Goal: Task Accomplishment & Management: Use online tool/utility

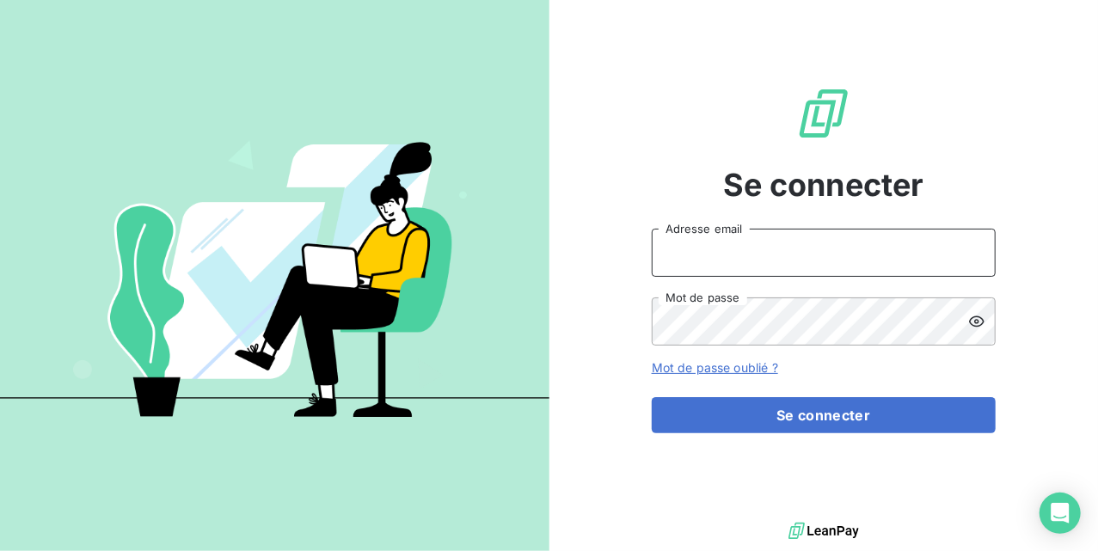
type input "[EMAIL_ADDRESS][DOMAIN_NAME]"
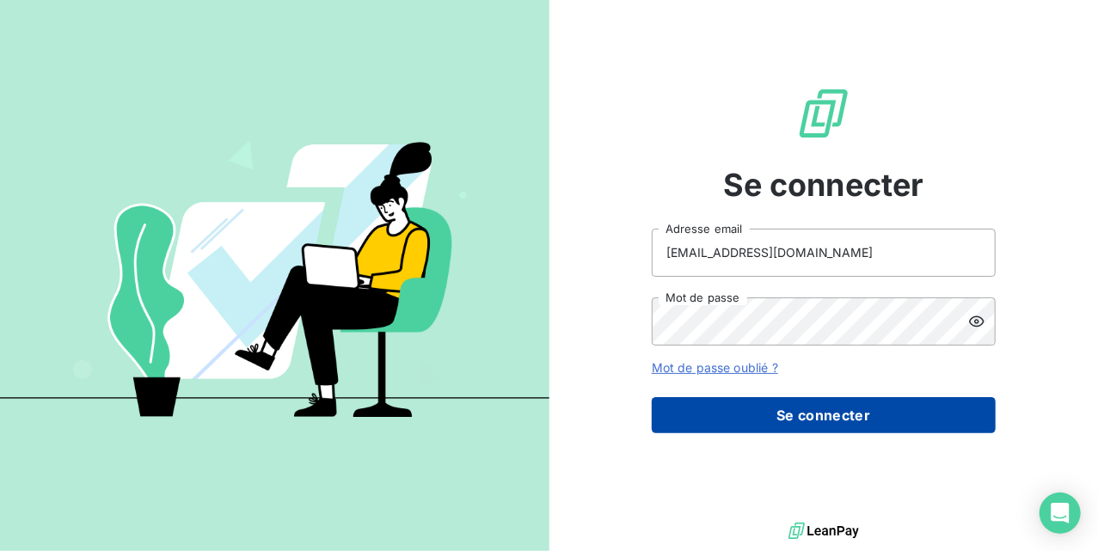
click at [720, 411] on button "Se connecter" at bounding box center [824, 415] width 344 height 36
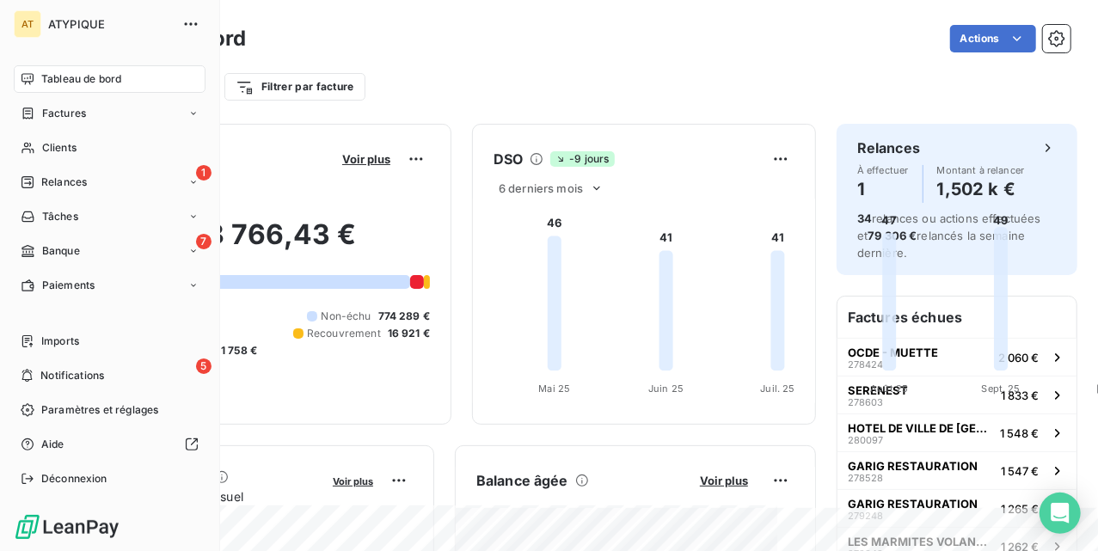
click at [65, 87] on div "Tableau de bord" at bounding box center [110, 79] width 192 height 28
click at [59, 249] on span "Banque" at bounding box center [61, 250] width 38 height 15
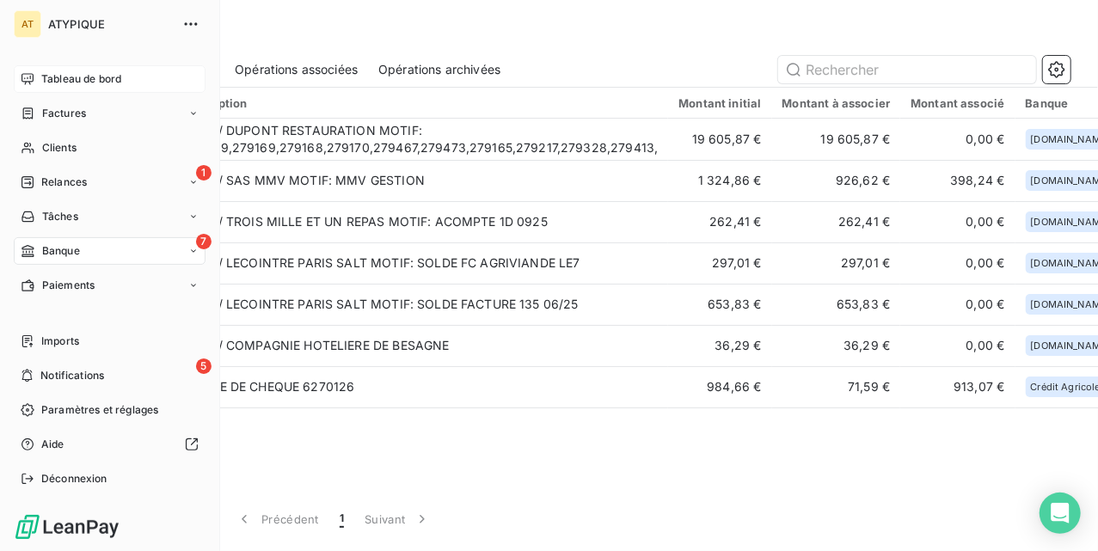
click at [46, 70] on div "Tableau de bord" at bounding box center [110, 79] width 192 height 28
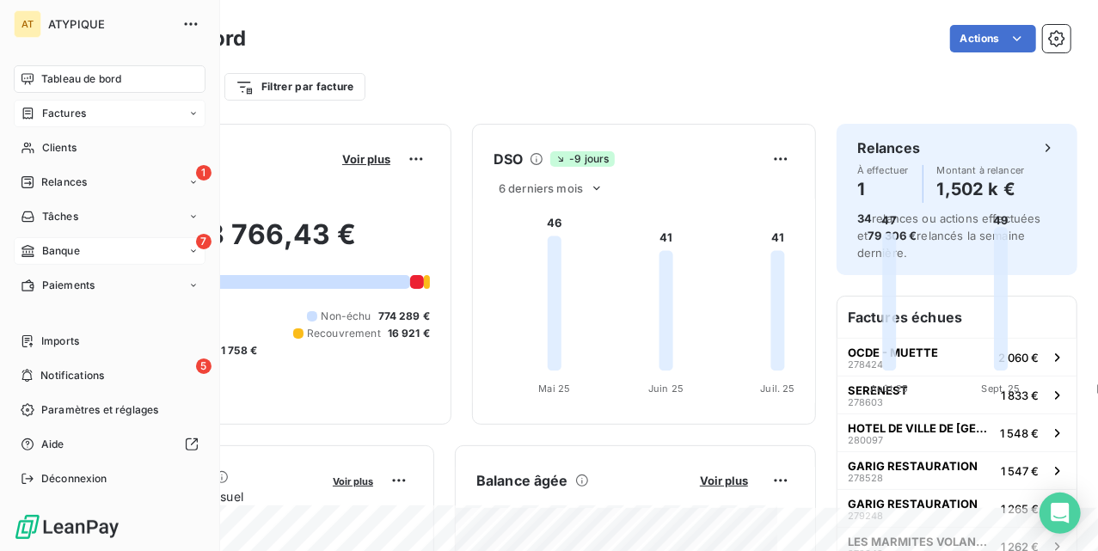
click at [83, 119] on span "Factures" at bounding box center [64, 113] width 44 height 15
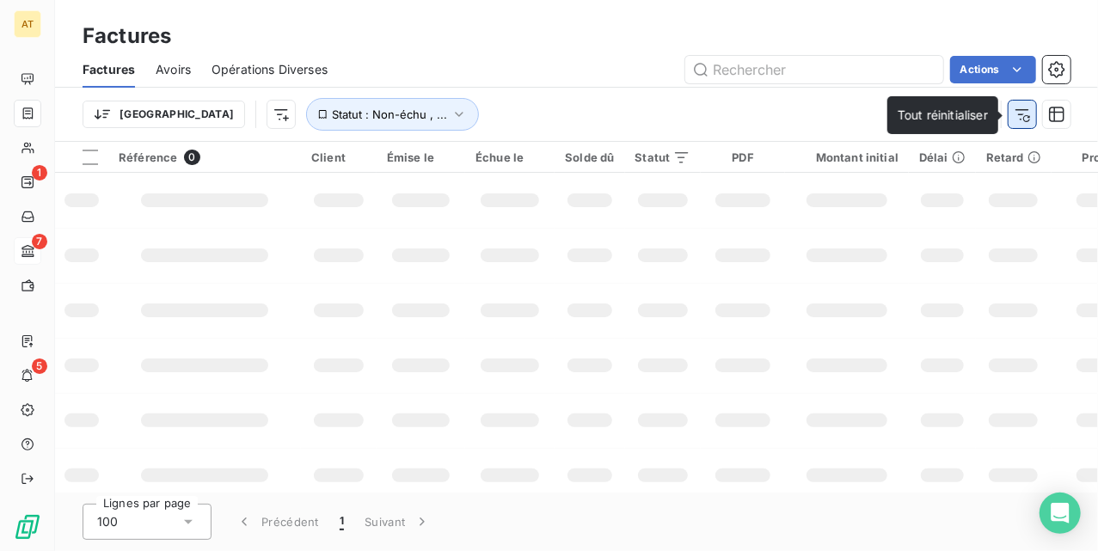
click at [1024, 120] on icon "button" at bounding box center [1022, 114] width 17 height 17
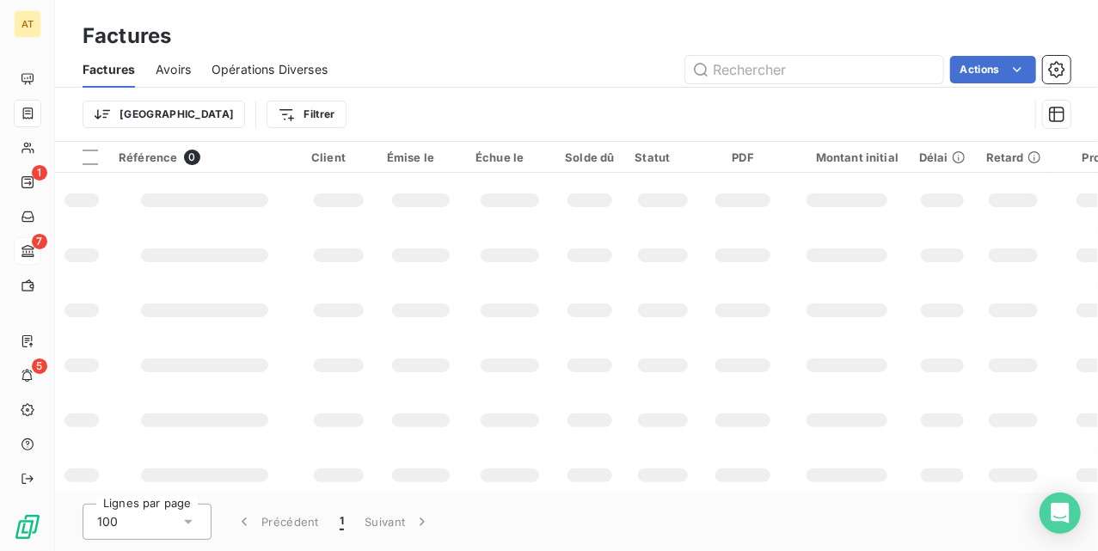
click at [604, 72] on div "Actions" at bounding box center [709, 70] width 723 height 28
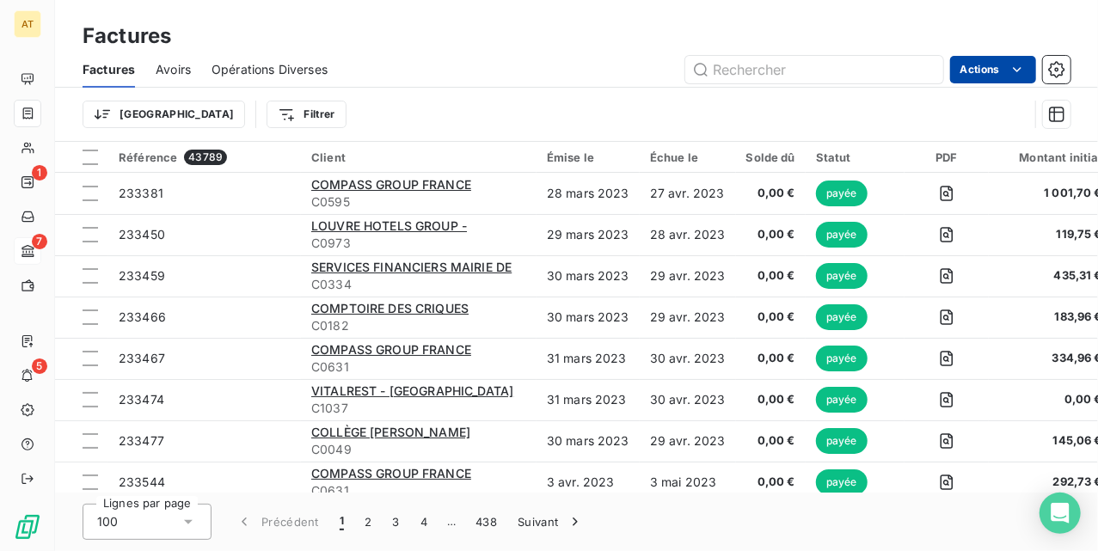
click at [982, 71] on html "AT 1 7 5 Factures Factures Avoirs Opérations Diverses Actions Trier Filtrer Réf…" at bounding box center [549, 275] width 1098 height 551
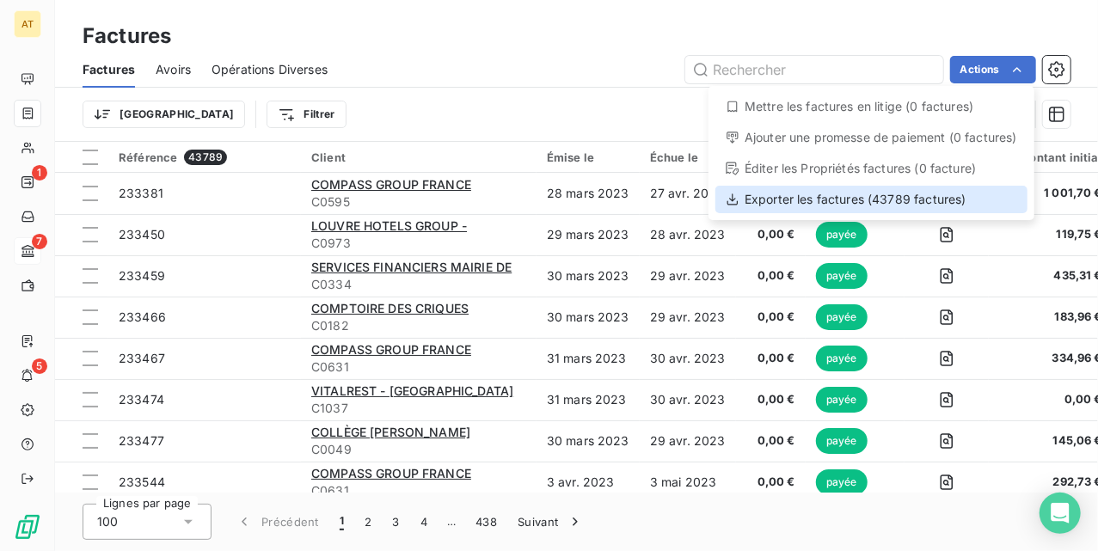
click at [896, 206] on div "Exporter les factures (43789 factures)" at bounding box center [872, 200] width 312 height 28
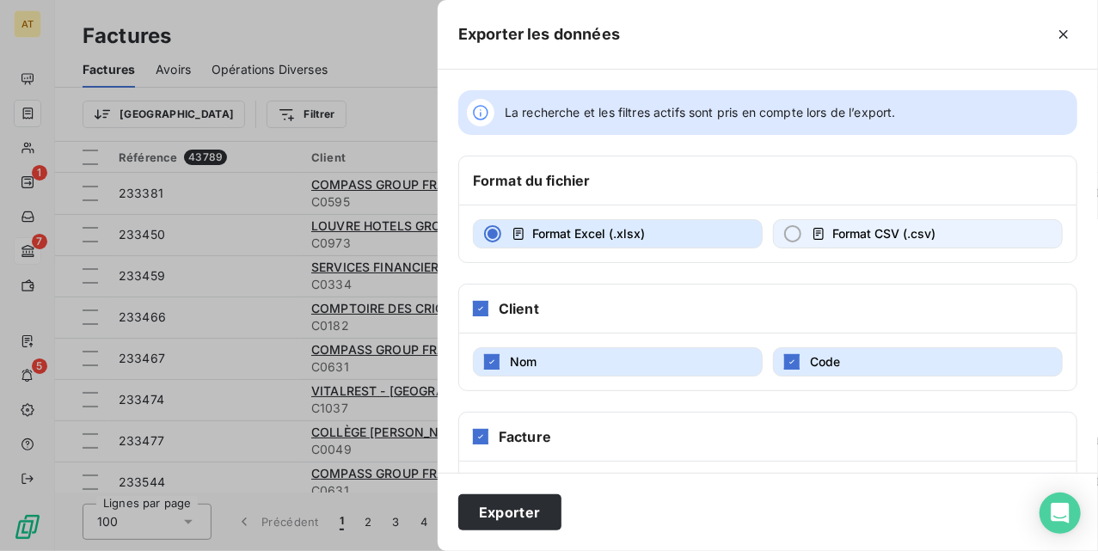
drag, startPoint x: 881, startPoint y: 241, endPoint x: 872, endPoint y: 239, distance: 8.8
click at [877, 241] on span "Format CSV (.csv)" at bounding box center [884, 233] width 103 height 15
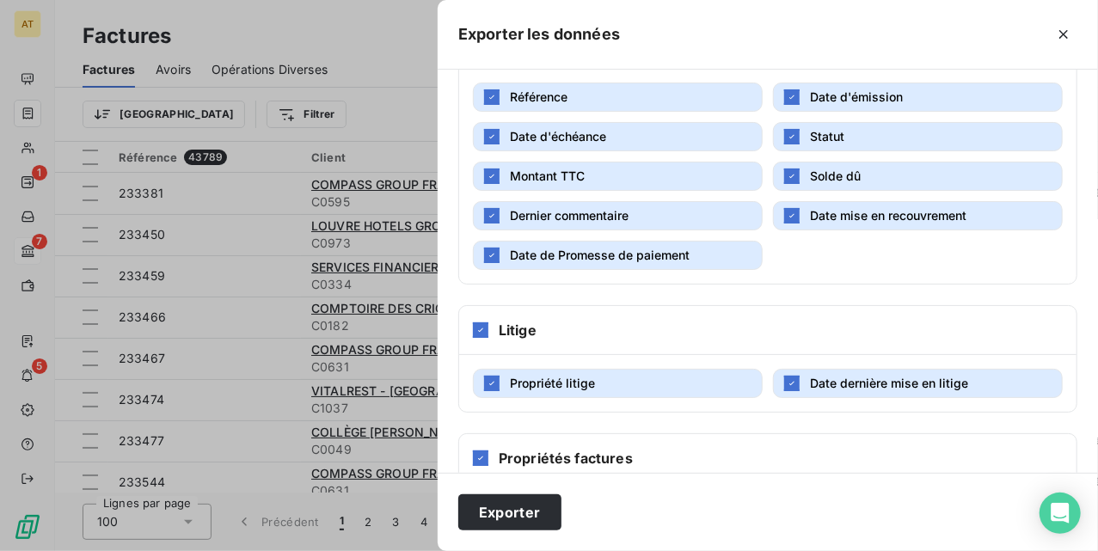
scroll to position [531, 0]
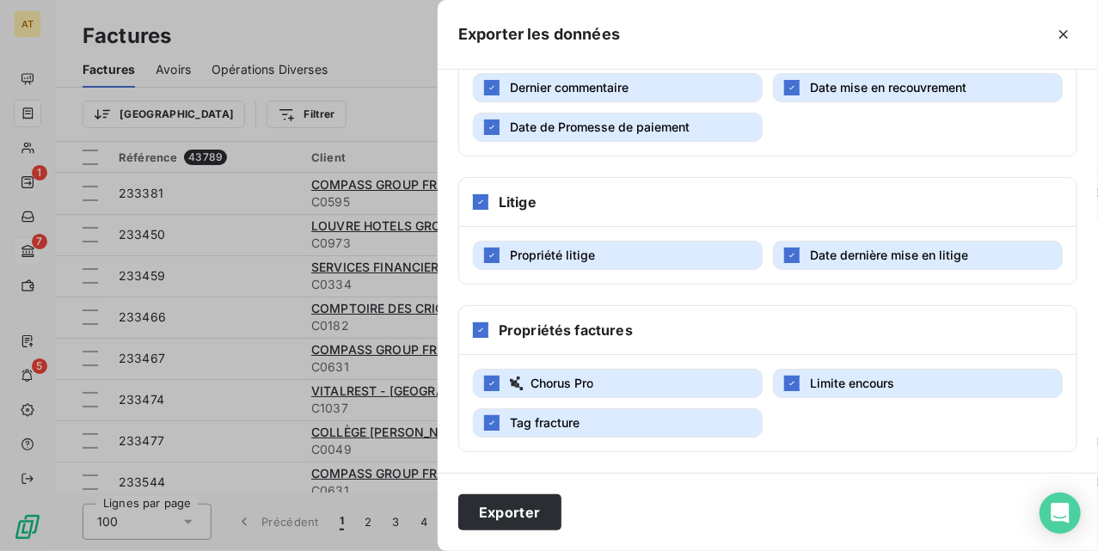
click at [621, 124] on span "Date de Promesse de paiement" at bounding box center [600, 127] width 180 height 15
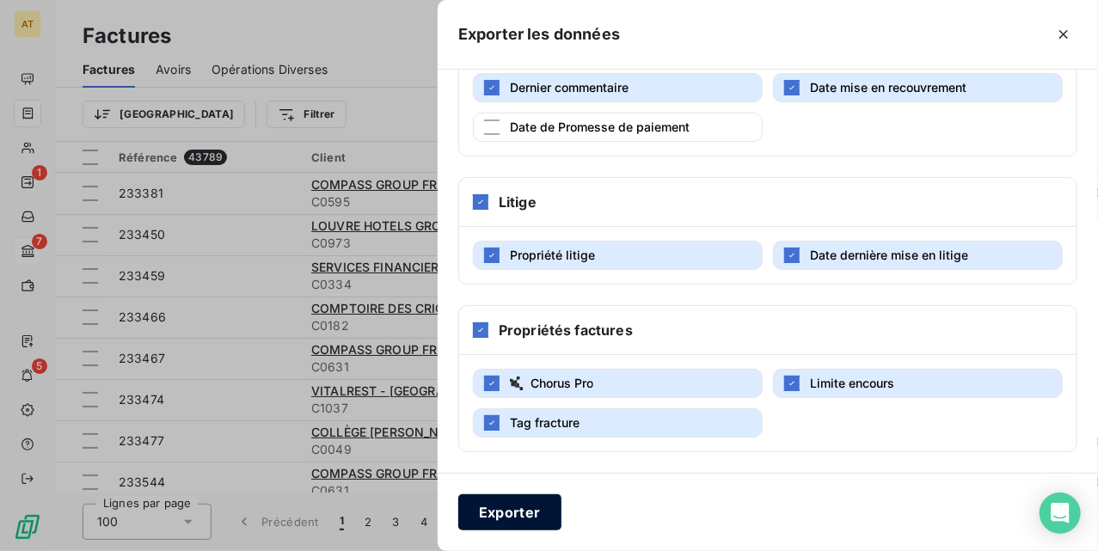
click at [510, 528] on button "Exporter" at bounding box center [509, 513] width 103 height 36
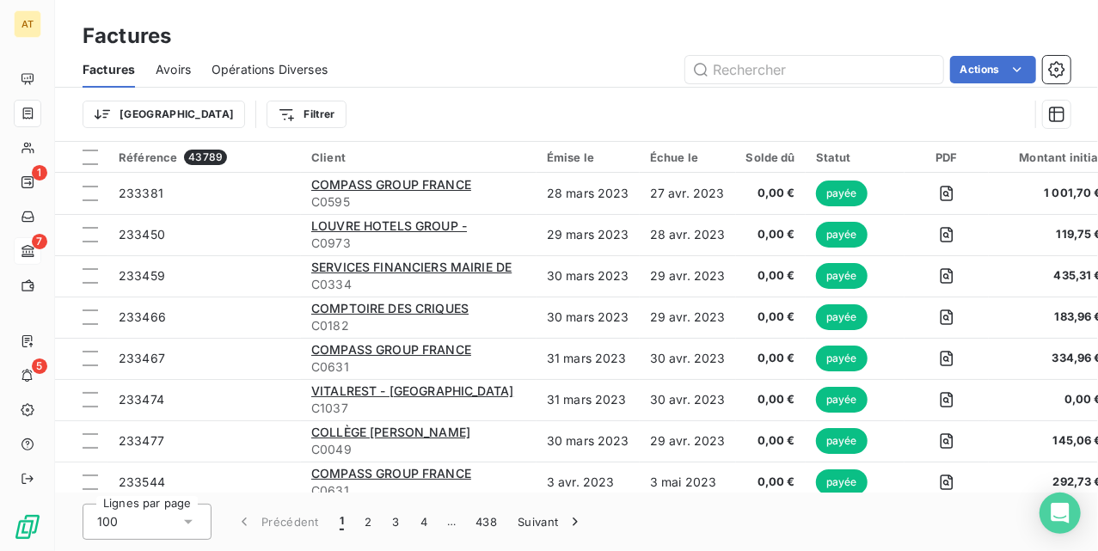
click at [172, 65] on span "Avoirs" at bounding box center [173, 69] width 35 height 17
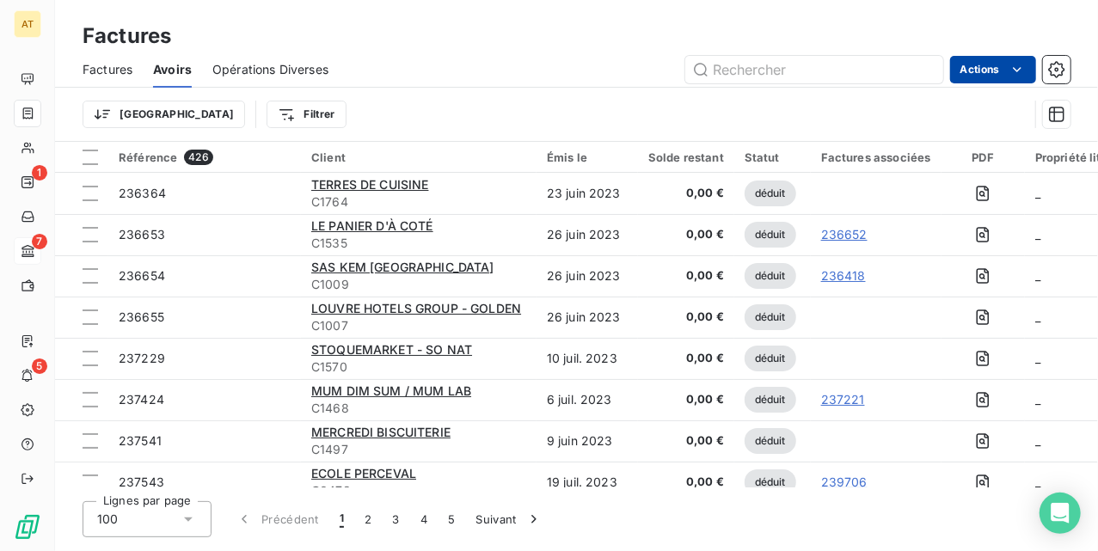
click at [969, 66] on html "AT 1 7 5 Factures Factures Avoirs Opérations Diverses Actions Trier Filtrer Réf…" at bounding box center [549, 275] width 1098 height 551
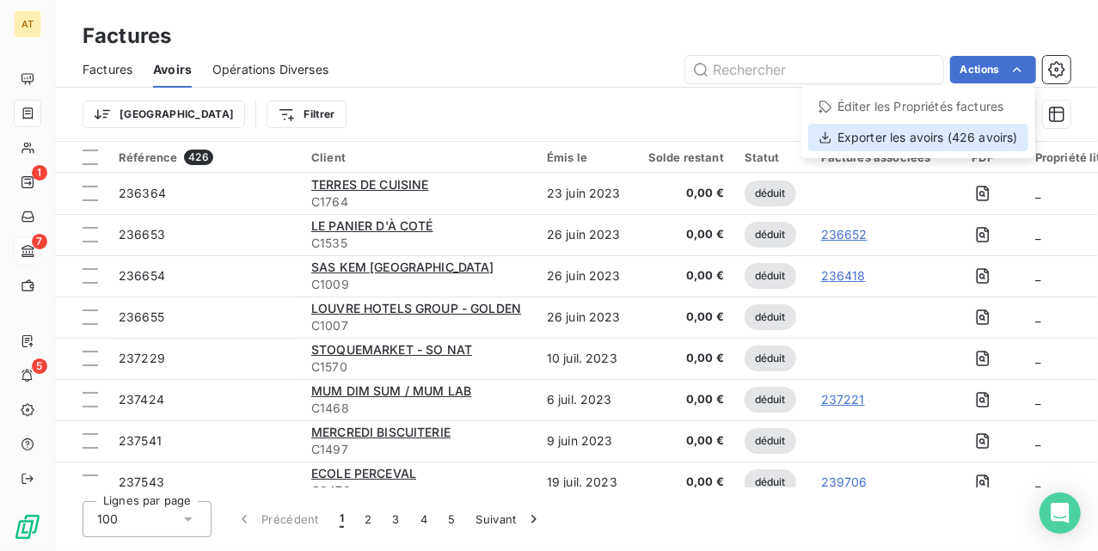
click at [936, 136] on div "Exporter les avoirs (426 avoirs)" at bounding box center [919, 138] width 220 height 28
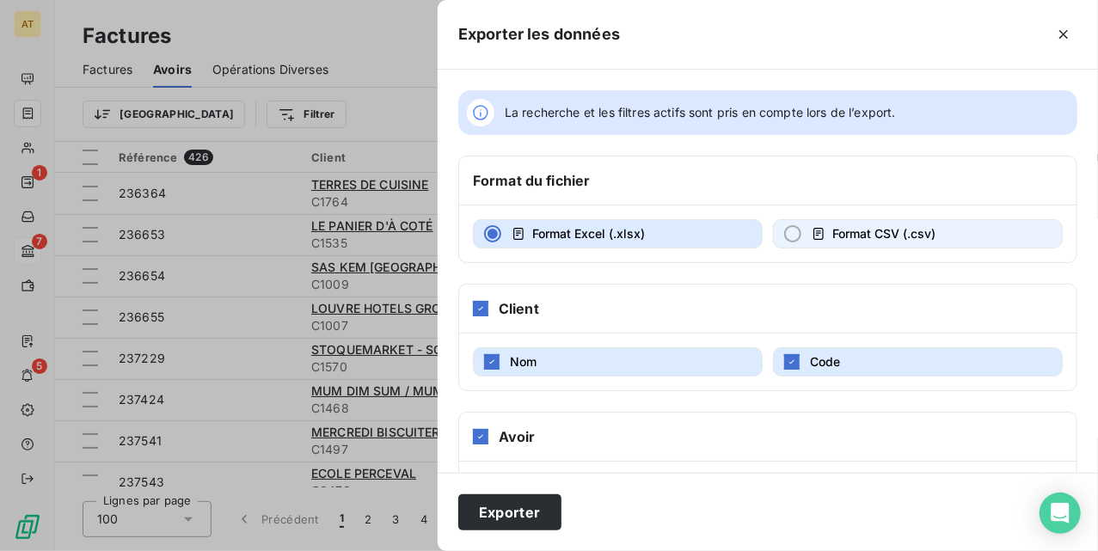
click at [840, 232] on span "Format CSV (.csv)" at bounding box center [884, 233] width 103 height 15
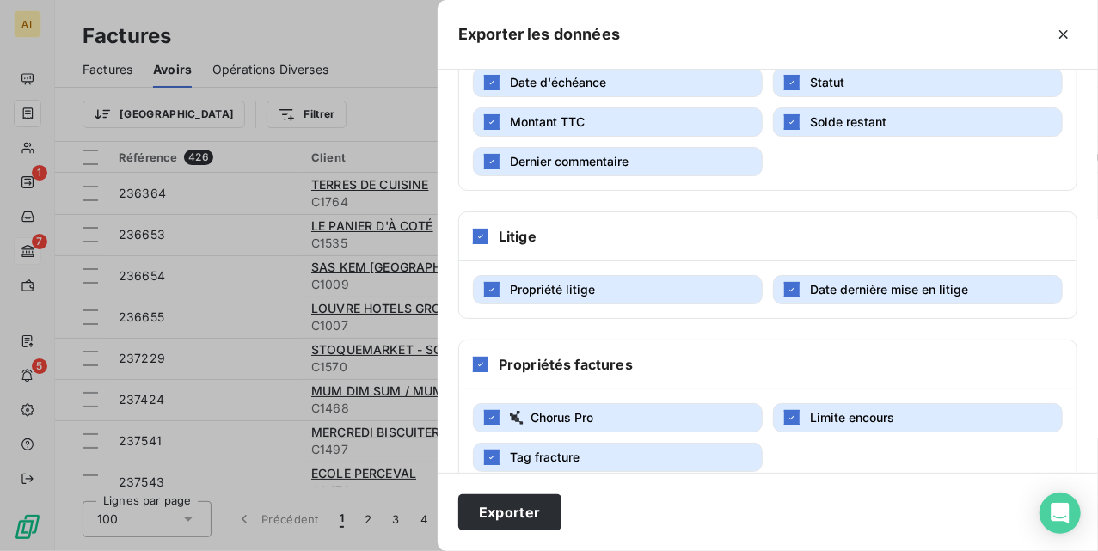
scroll to position [490, 0]
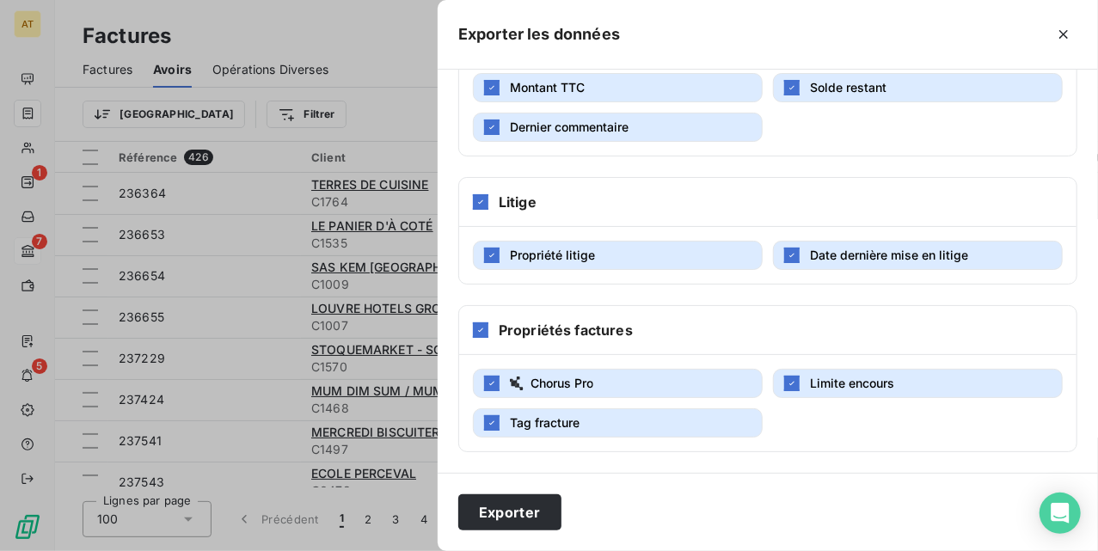
drag, startPoint x: 500, startPoint y: 509, endPoint x: 476, endPoint y: 483, distance: 35.9
click at [497, 511] on button "Exporter" at bounding box center [509, 513] width 103 height 36
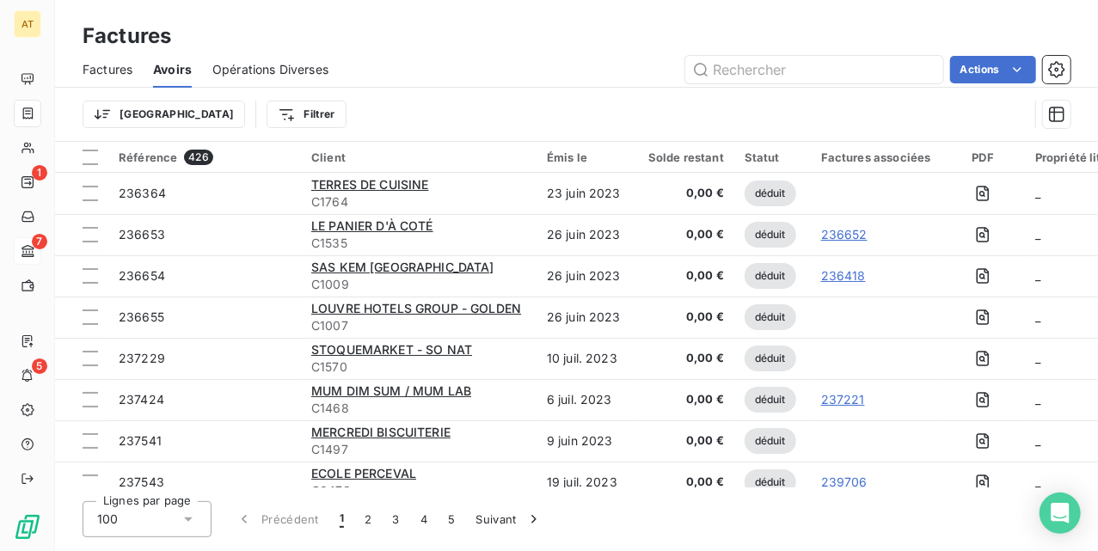
click at [96, 61] on span "Factures" at bounding box center [108, 69] width 50 height 17
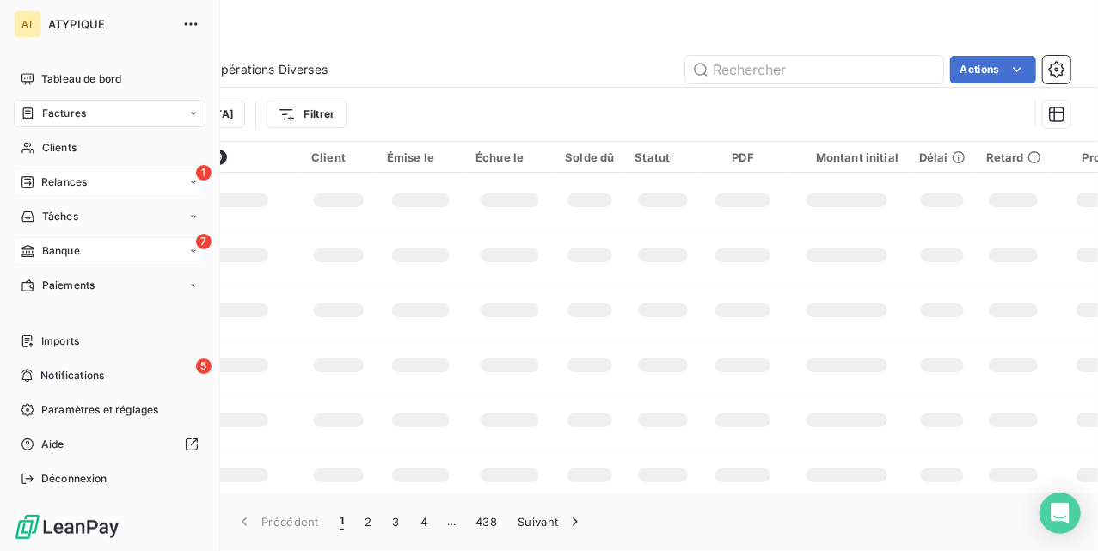
click at [110, 176] on div "1 Relances" at bounding box center [110, 183] width 192 height 28
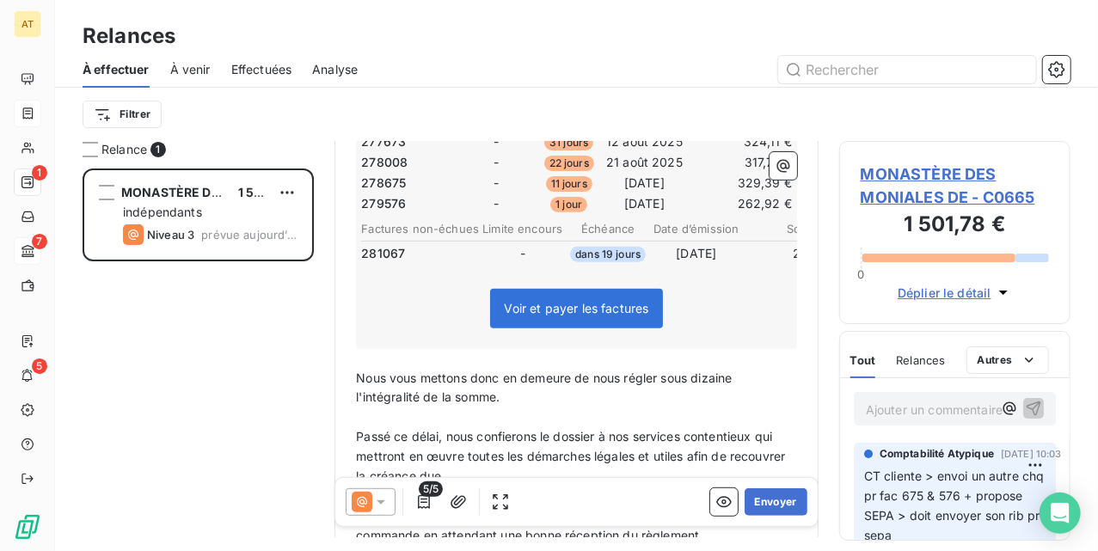
scroll to position [231, 0]
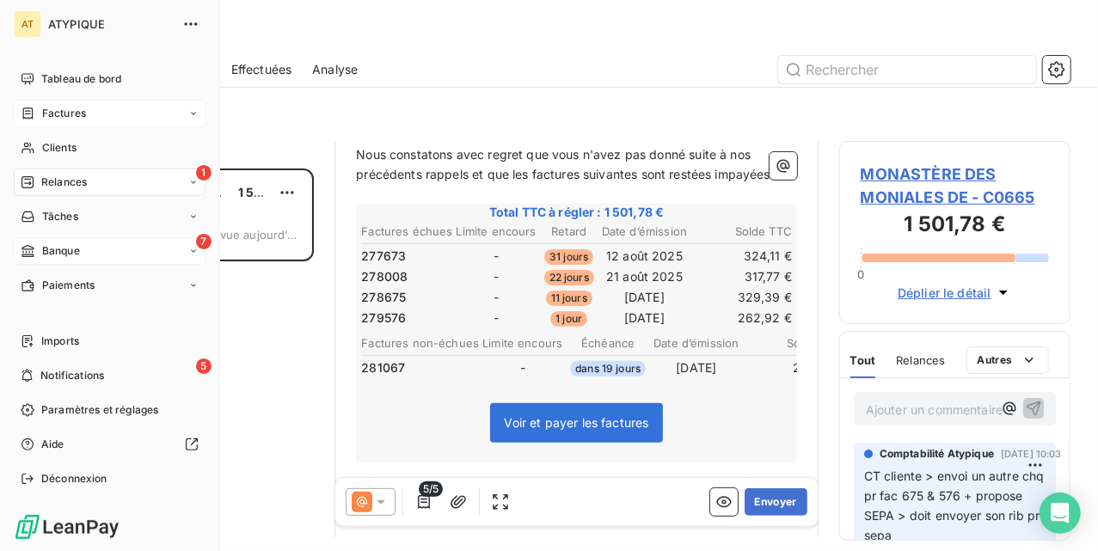
click at [115, 111] on div "Factures" at bounding box center [110, 114] width 192 height 28
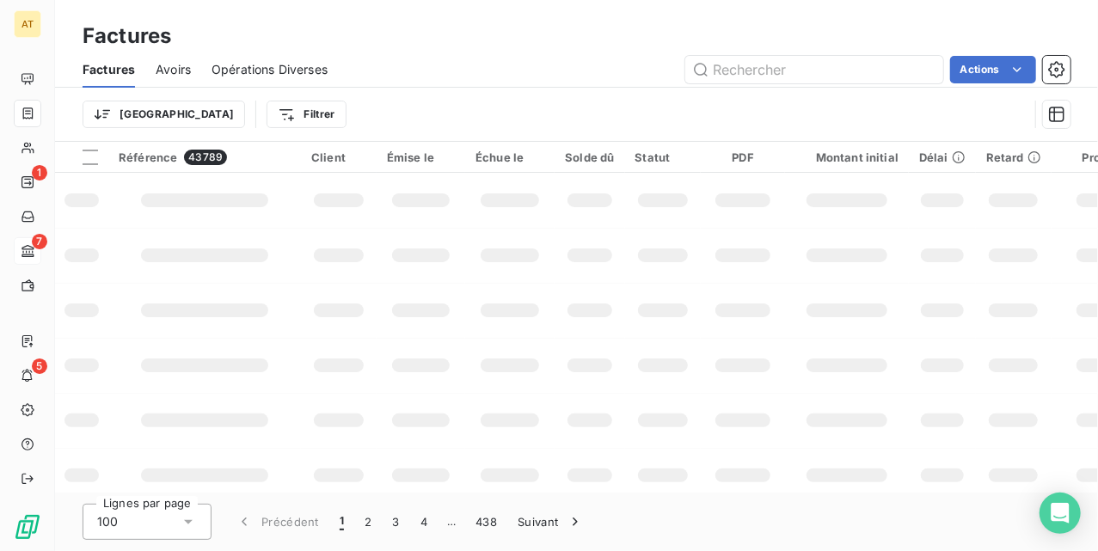
click at [179, 70] on span "Avoirs" at bounding box center [173, 69] width 35 height 17
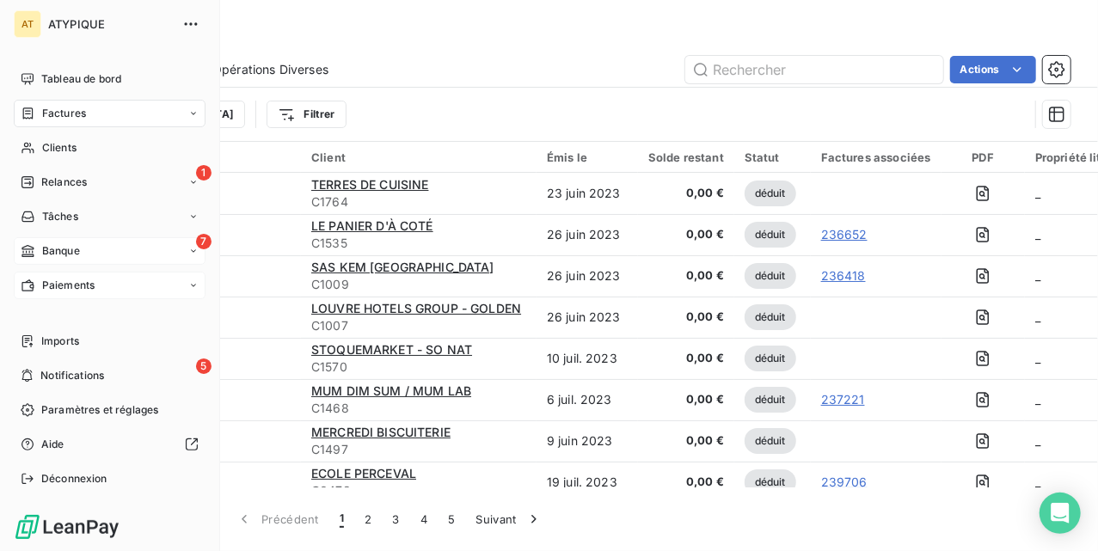
click at [96, 277] on div "Paiements" at bounding box center [110, 286] width 192 height 28
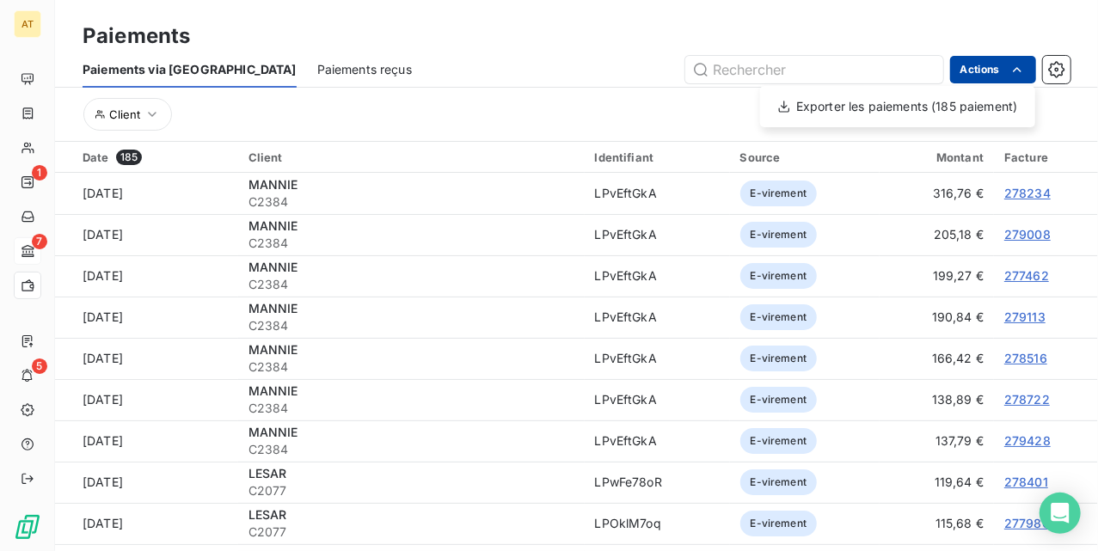
drag, startPoint x: 324, startPoint y: 71, endPoint x: 338, endPoint y: 69, distance: 13.9
click at [328, 71] on html "AT 1 7 5 Paiements Paiements via le Portail Paiements reçus Actions Exporter le…" at bounding box center [549, 275] width 1098 height 551
click at [320, 65] on span "Paiements reçus" at bounding box center [364, 69] width 95 height 17
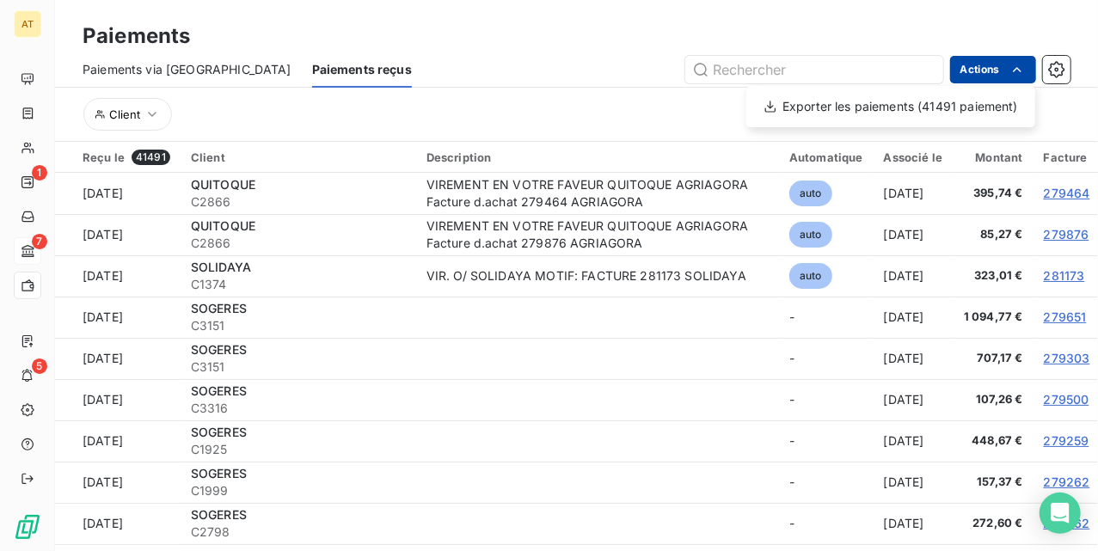
click at [981, 70] on html "AT 1 7 5 Paiements Paiements via le Portail Paiements reçus Actions Exporter le…" at bounding box center [549, 275] width 1098 height 551
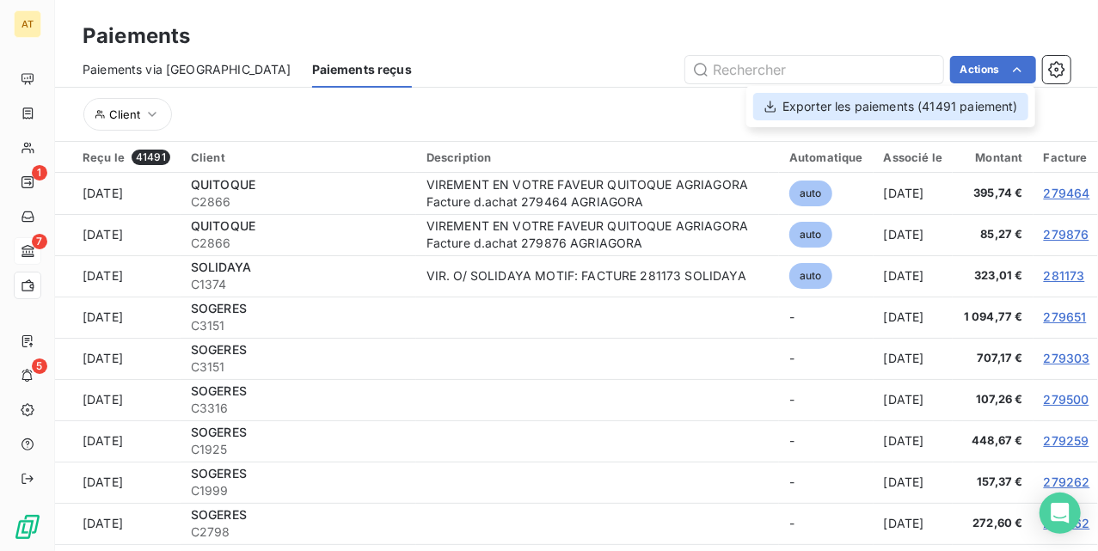
click at [965, 108] on div "Exporter les paiements (41491 paiement)" at bounding box center [891, 107] width 275 height 28
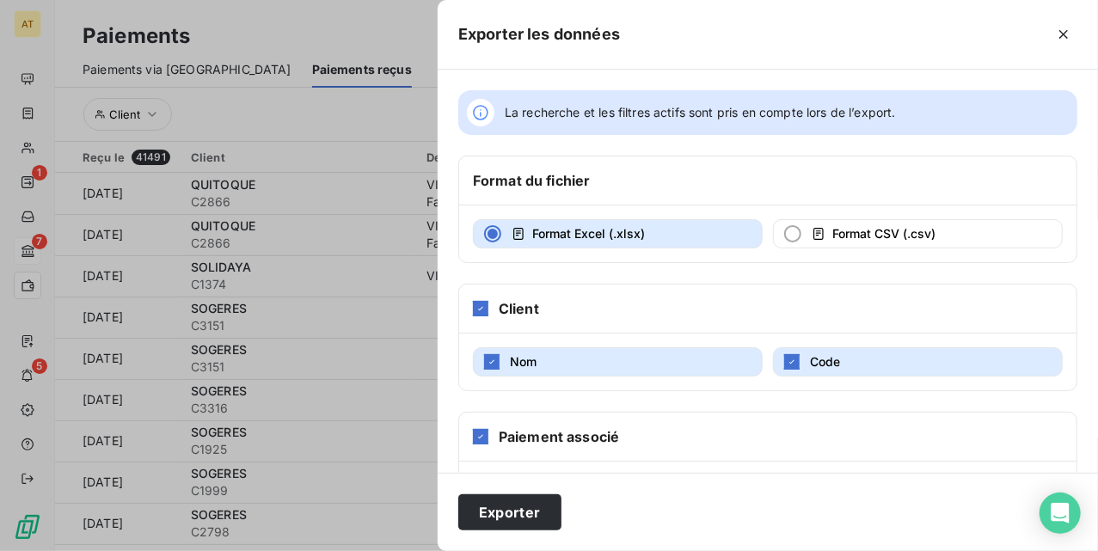
click at [411, 95] on div at bounding box center [549, 275] width 1098 height 551
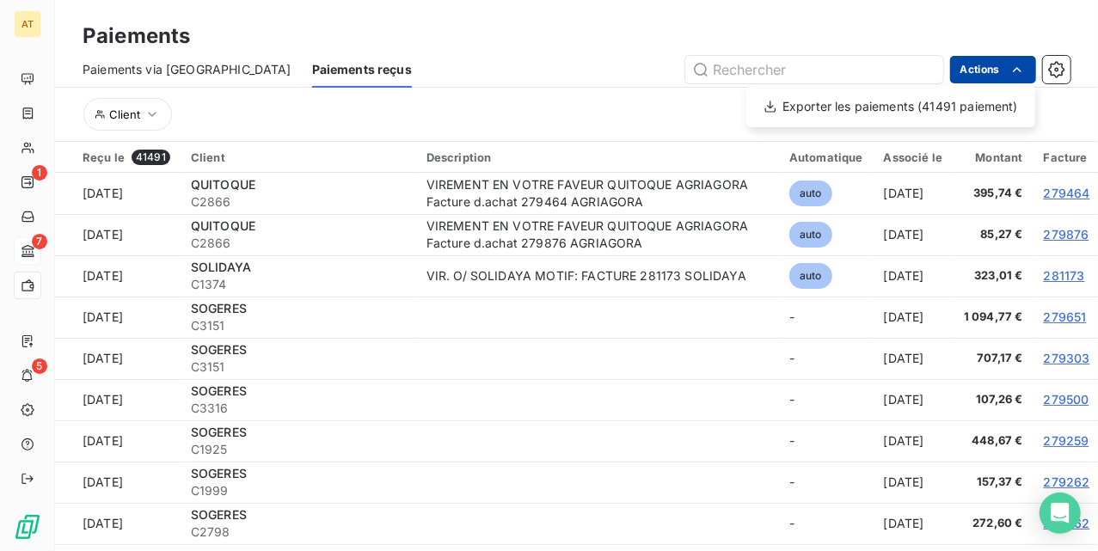
click at [960, 69] on html "AT 1 7 5 Paiements Paiements via le Portail Paiements reçus Actions Exporter le…" at bounding box center [549, 275] width 1098 height 551
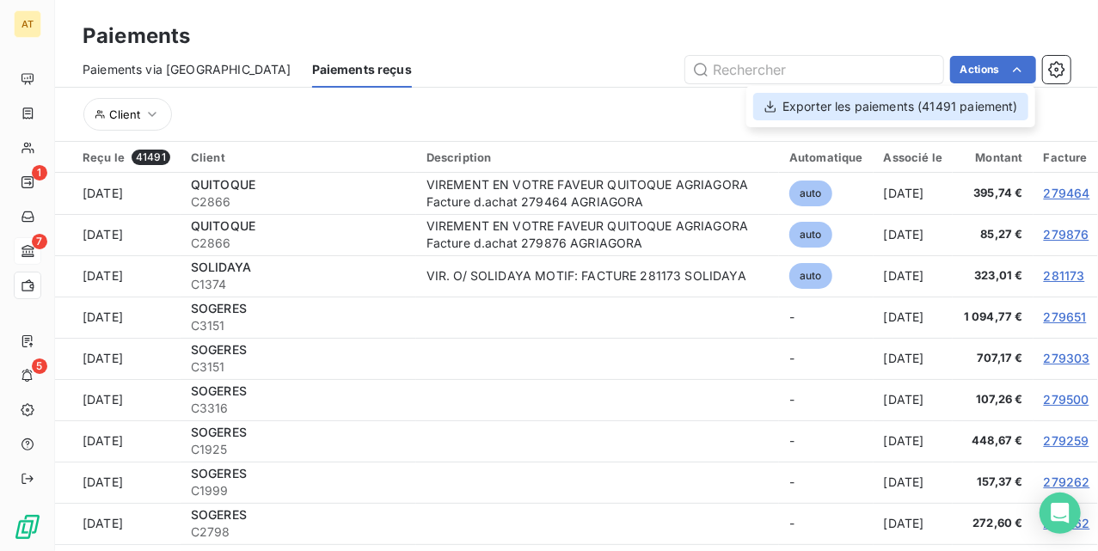
click at [947, 108] on div "Exporter les paiements (41491 paiement)" at bounding box center [891, 107] width 275 height 28
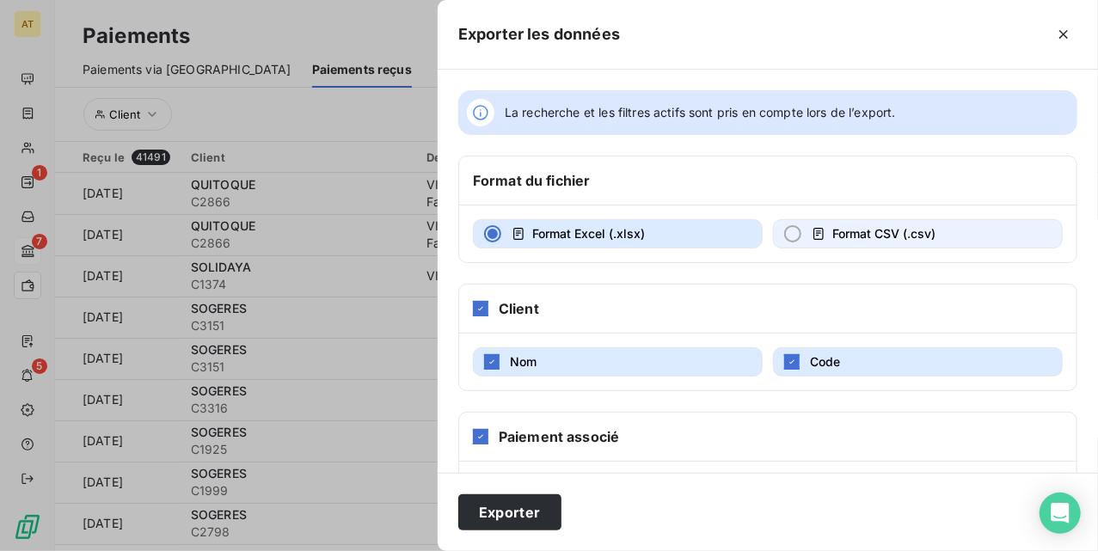
click at [854, 231] on span "Format CSV (.csv)" at bounding box center [884, 233] width 103 height 15
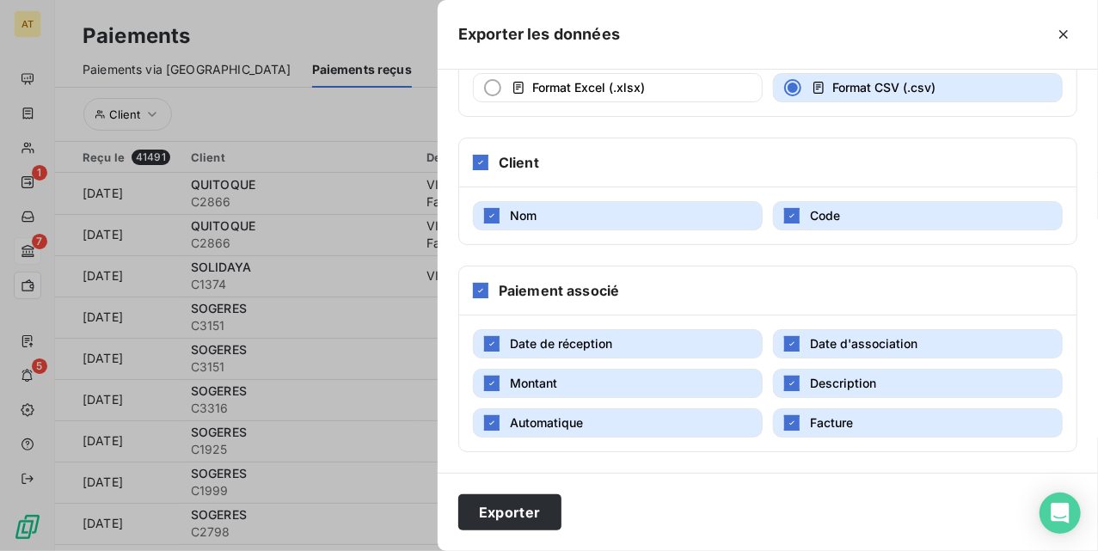
scroll to position [151, 0]
click at [525, 516] on button "Exporter" at bounding box center [509, 513] width 103 height 36
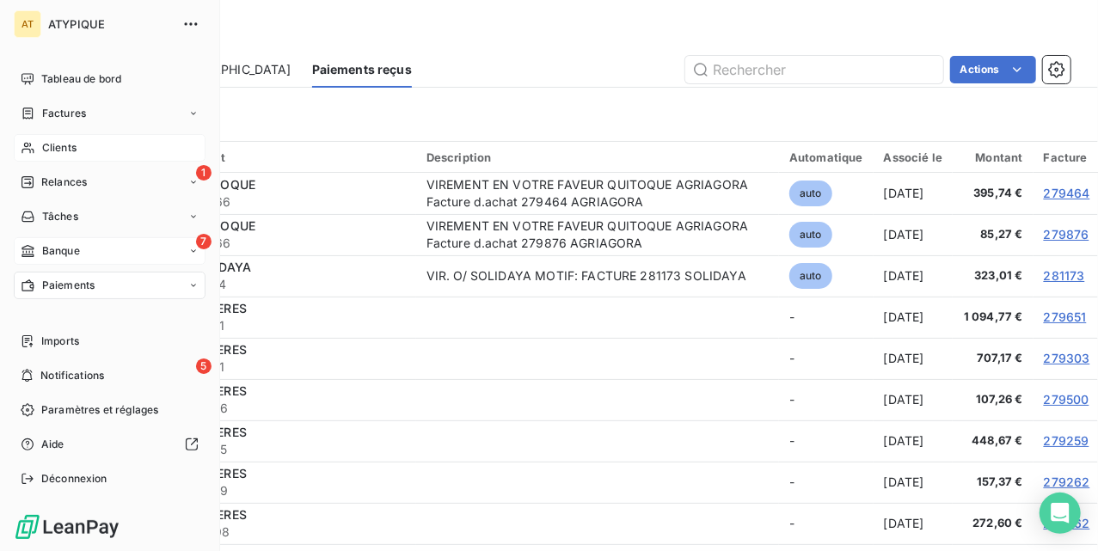
click at [97, 149] on div "Clients" at bounding box center [110, 148] width 192 height 28
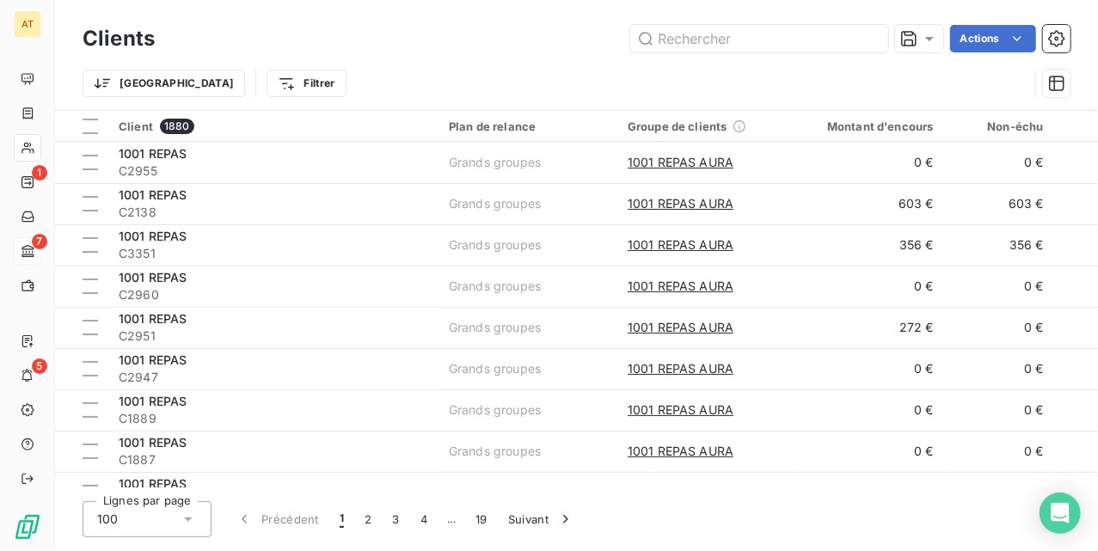
click at [978, 40] on html "AT 1 7 5 Clients Actions Trier Filtrer Client 1880 Plan de relance Groupe de cl…" at bounding box center [549, 275] width 1098 height 551
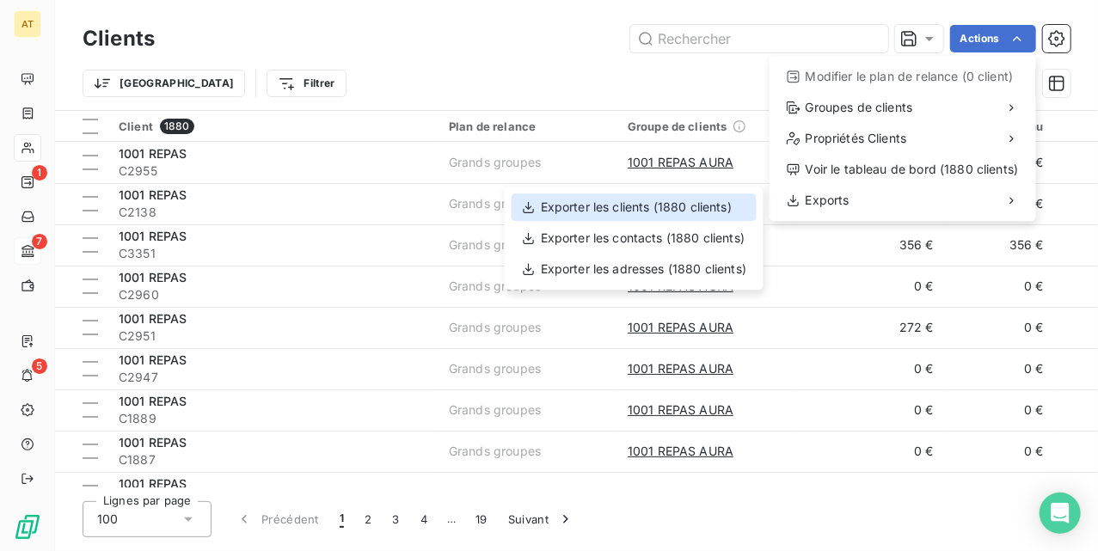
click at [690, 208] on div "Exporter les clients (1880 clients)" at bounding box center [634, 208] width 245 height 28
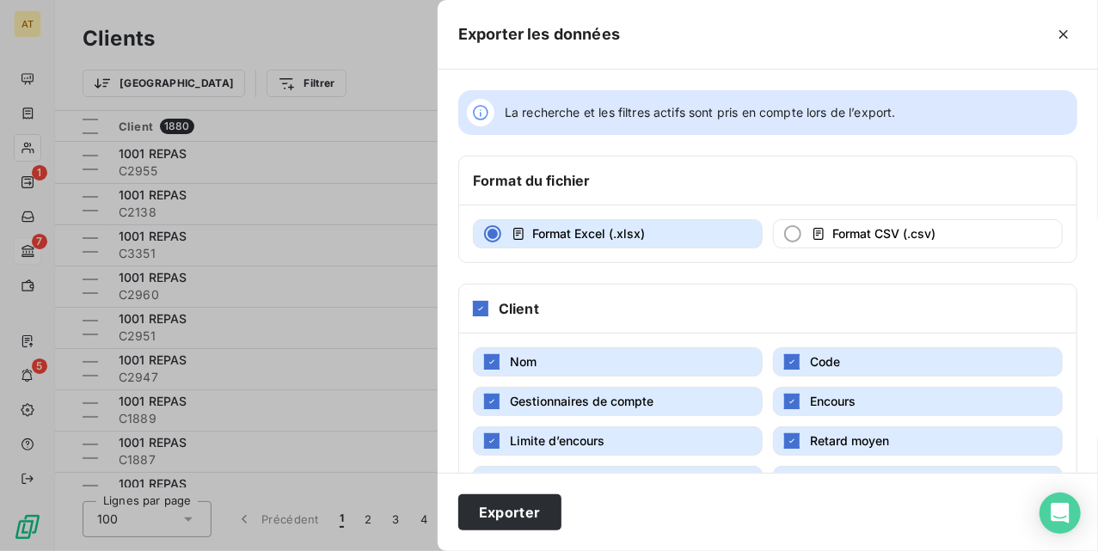
drag, startPoint x: 926, startPoint y: 236, endPoint x: 867, endPoint y: 213, distance: 62.6
click at [923, 238] on span "Format CSV (.csv)" at bounding box center [884, 233] width 103 height 15
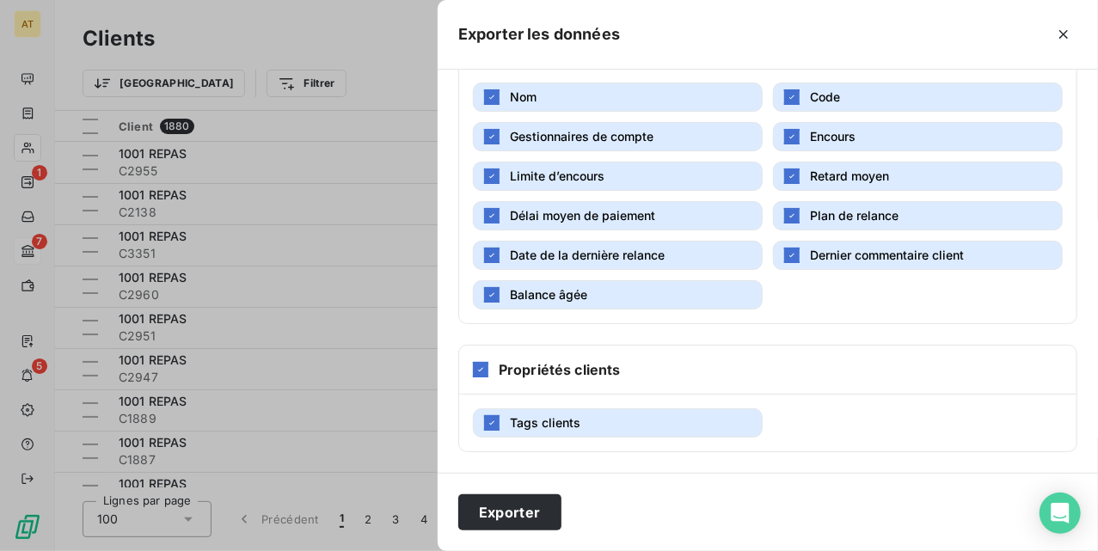
scroll to position [272, 0]
click at [527, 518] on button "Exporter" at bounding box center [509, 513] width 103 height 36
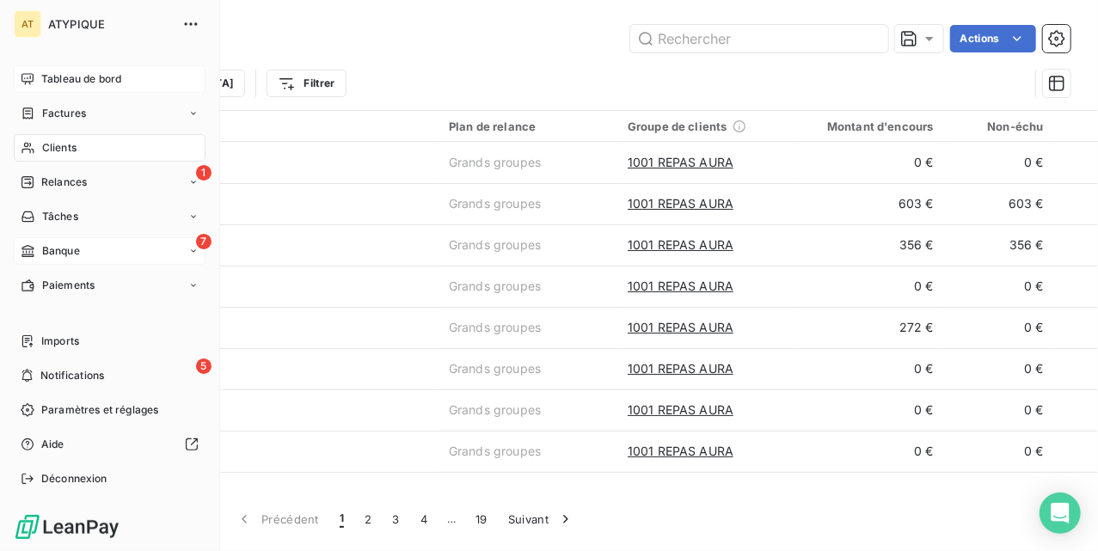
click at [43, 71] on span "Tableau de bord" at bounding box center [81, 78] width 80 height 15
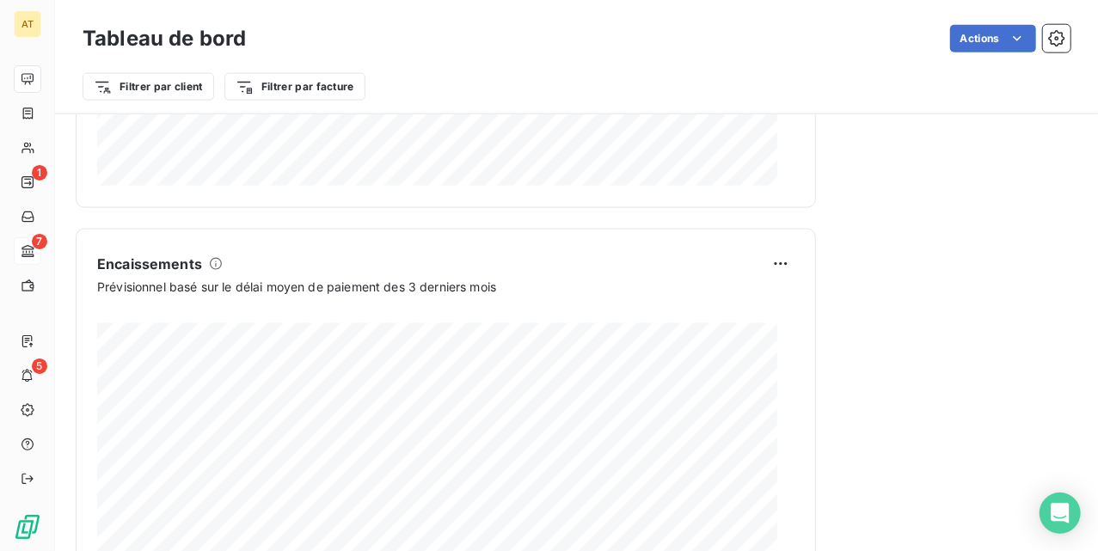
scroll to position [1147, 0]
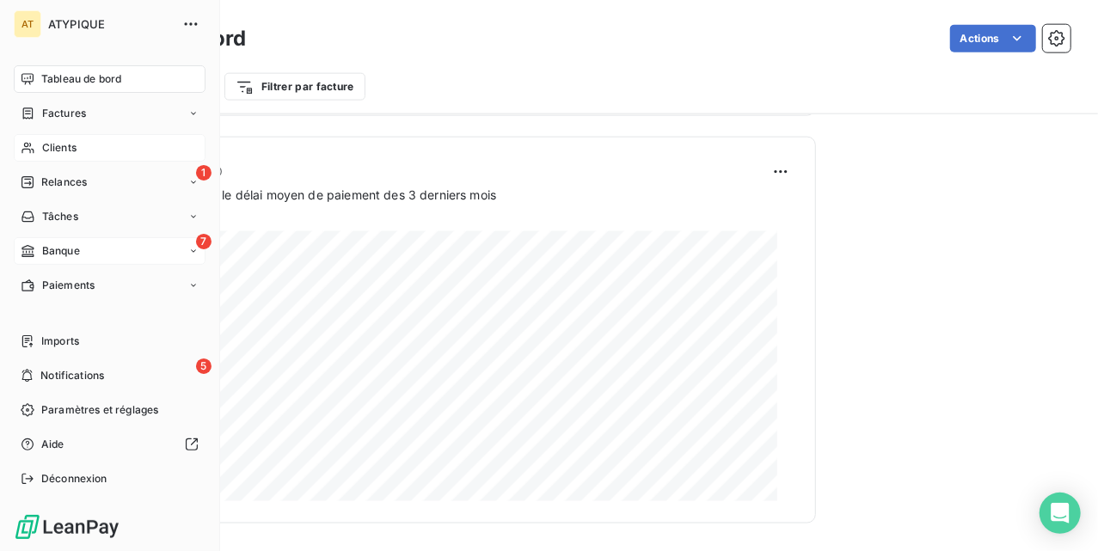
click at [43, 145] on span "Clients" at bounding box center [59, 147] width 34 height 15
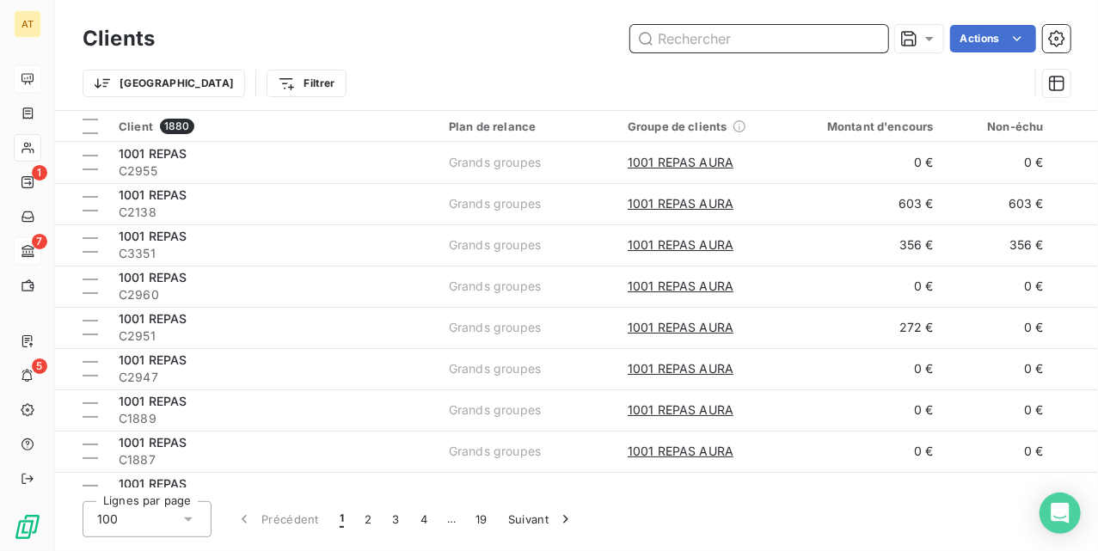
click at [836, 38] on input "text" at bounding box center [760, 39] width 258 height 28
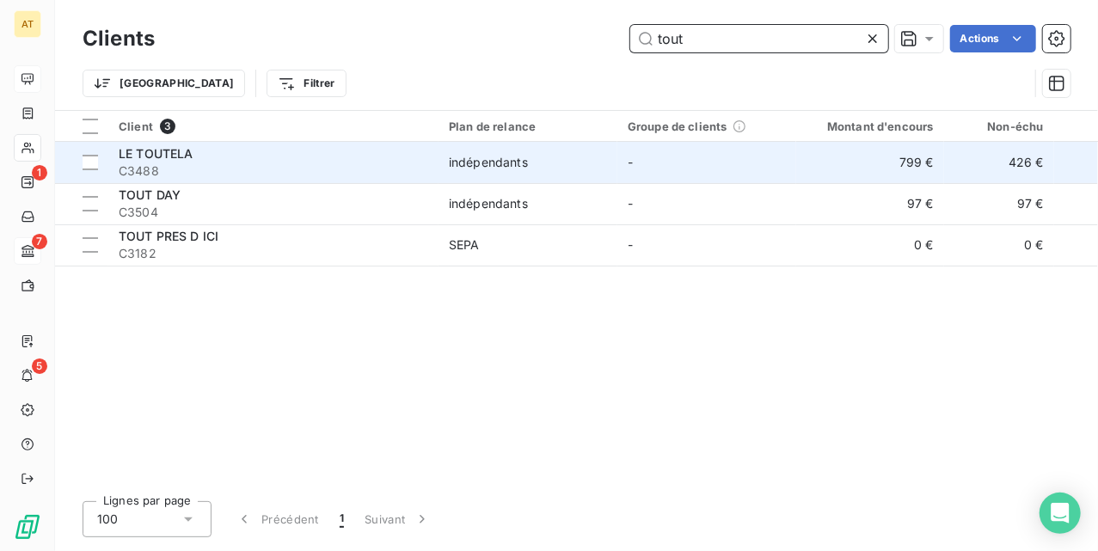
type input "tout"
click at [378, 158] on div "LE TOUTELA" at bounding box center [274, 153] width 310 height 17
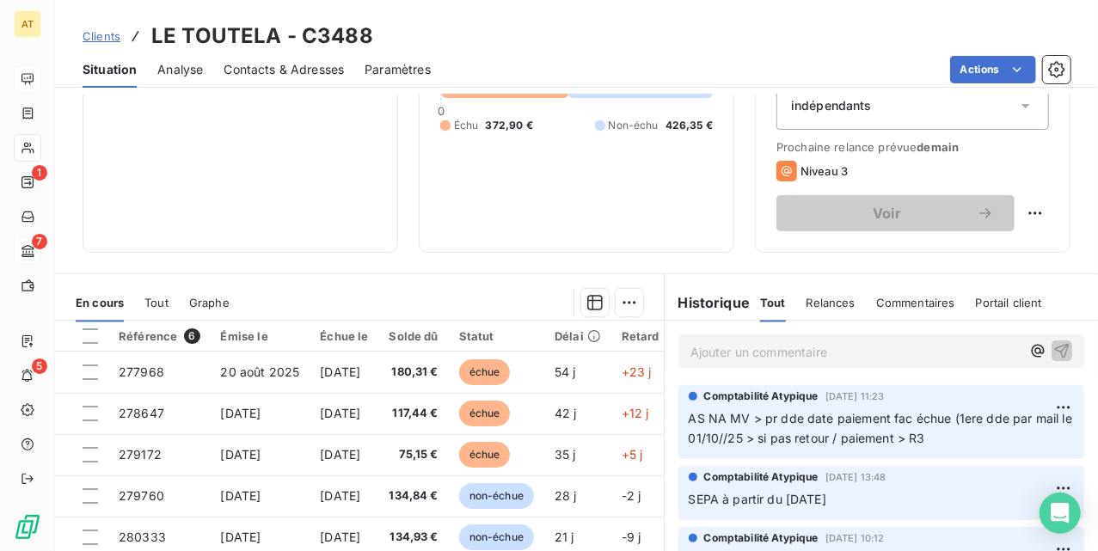
scroll to position [229, 0]
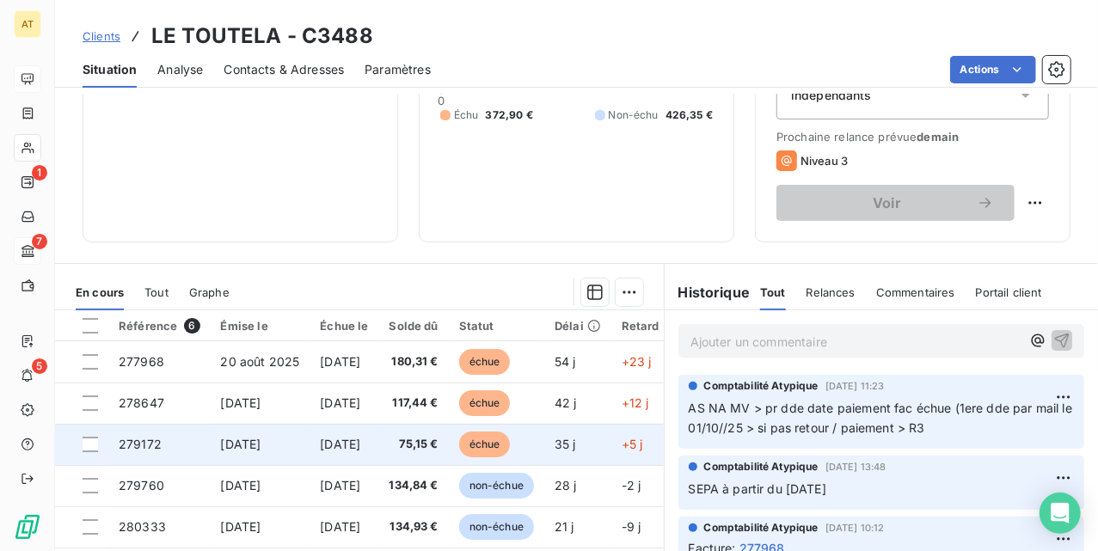
click at [211, 435] on td "[DATE]" at bounding box center [261, 444] width 100 height 41
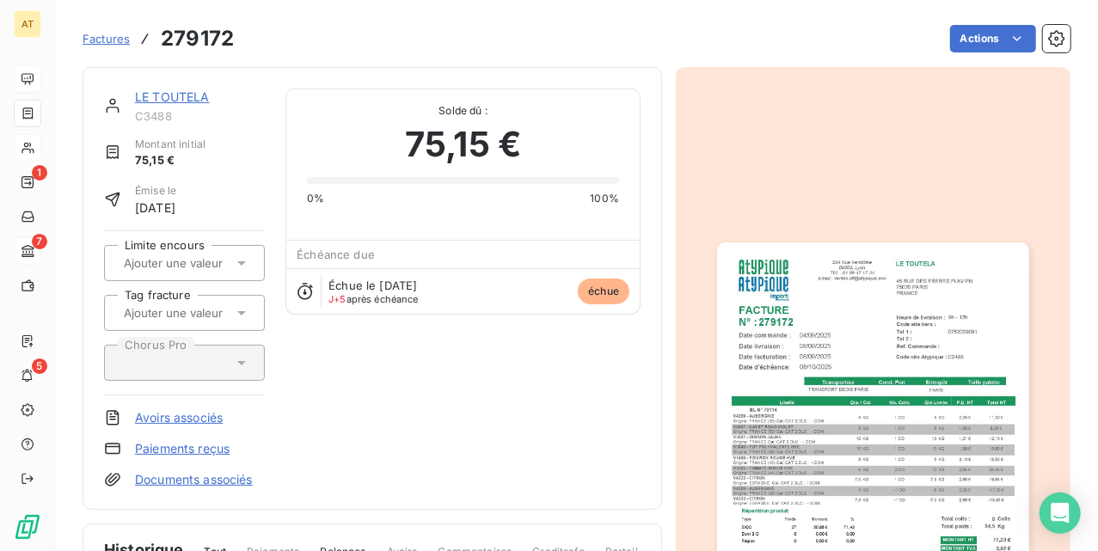
click at [218, 33] on h3 "279172" at bounding box center [197, 38] width 73 height 31
copy h3 "279172"
click at [599, 494] on div "LE TOUTELA C3488 Montant initial 75,15 € Émise le [DATE] Limite encours Tag fra…" at bounding box center [373, 288] width 580 height 443
click at [159, 121] on span "C3488" at bounding box center [200, 116] width 130 height 14
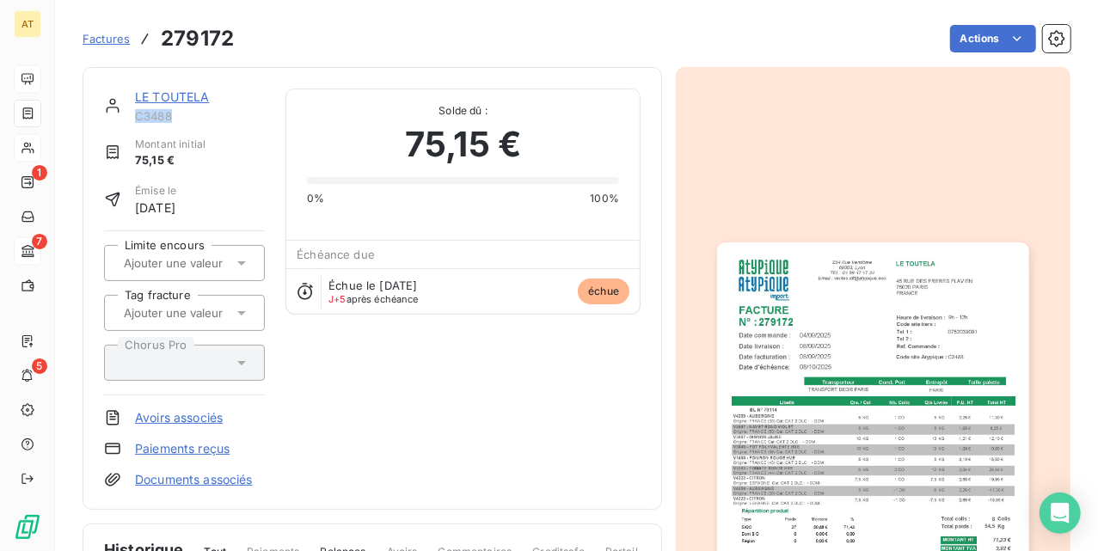
click at [159, 121] on span "C3488" at bounding box center [200, 116] width 130 height 14
copy span "C3488"
drag, startPoint x: 329, startPoint y: 378, endPoint x: 318, endPoint y: 358, distance: 23.1
click at [329, 378] on div "LE TOUTELA C3488 Montant initial 75,15 € Émise le [DATE] Limite encours Tag fra…" at bounding box center [372, 289] width 537 height 400
click at [194, 34] on h3 "279172" at bounding box center [197, 38] width 73 height 31
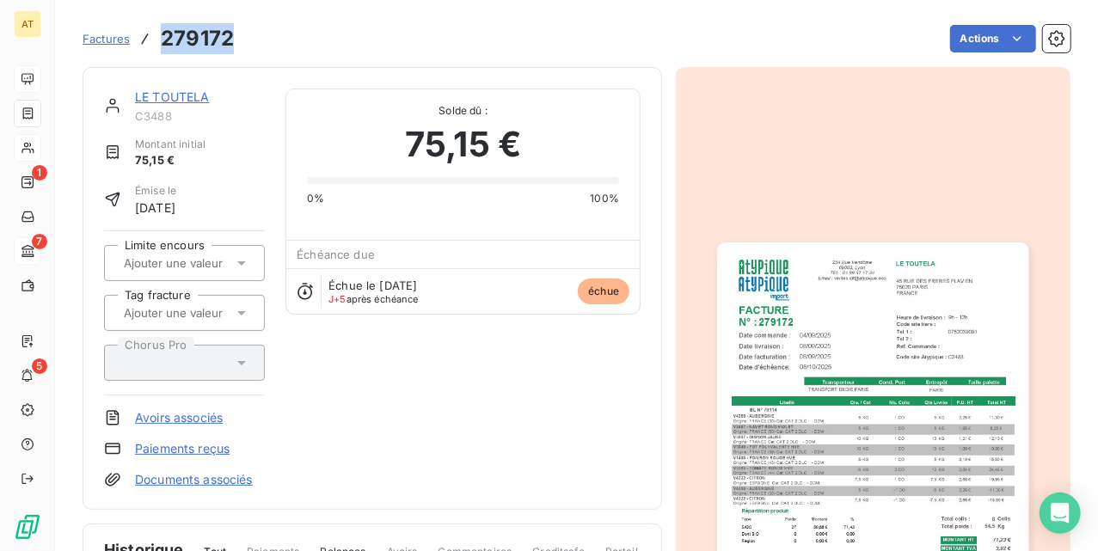
click at [196, 33] on h3 "279172" at bounding box center [197, 38] width 73 height 31
copy h3 "279172"
drag, startPoint x: 480, startPoint y: 341, endPoint x: 418, endPoint y: 255, distance: 106.0
click at [480, 341] on div "LE TOUTELA C3488 Montant initial 75,15 € Émise le [DATE] Limite encours Tag fra…" at bounding box center [372, 289] width 537 height 400
click at [169, 115] on span "C3488" at bounding box center [200, 116] width 130 height 14
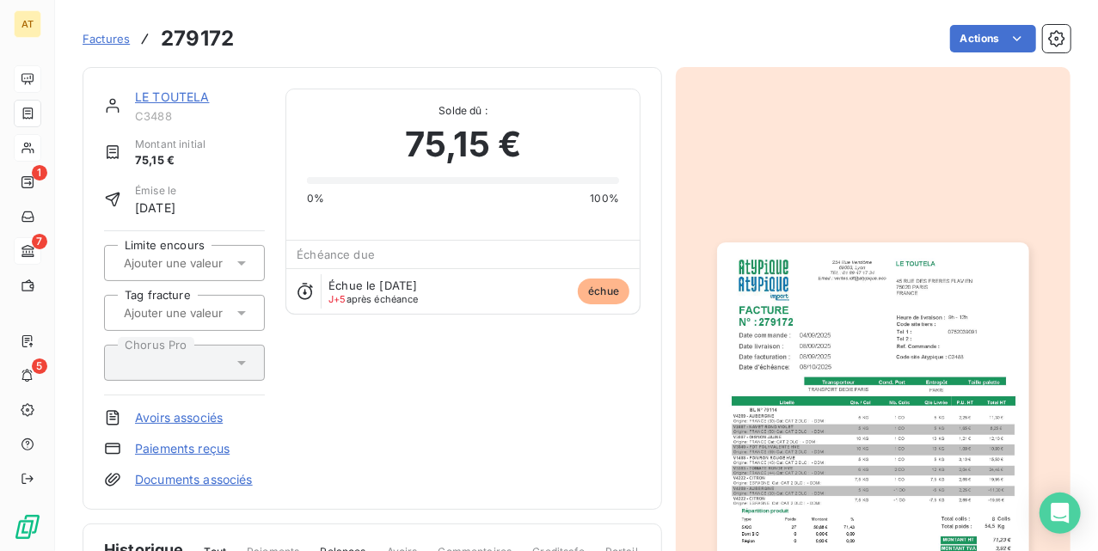
click at [169, 115] on span "C3488" at bounding box center [200, 116] width 130 height 14
click at [158, 114] on span "C3488" at bounding box center [200, 116] width 130 height 14
copy span "C3488"
click at [420, 403] on div "LE TOUTELA C3488 Montant initial 75,15 € Émise le [DATE] Limite encours Tag fra…" at bounding box center [372, 289] width 537 height 400
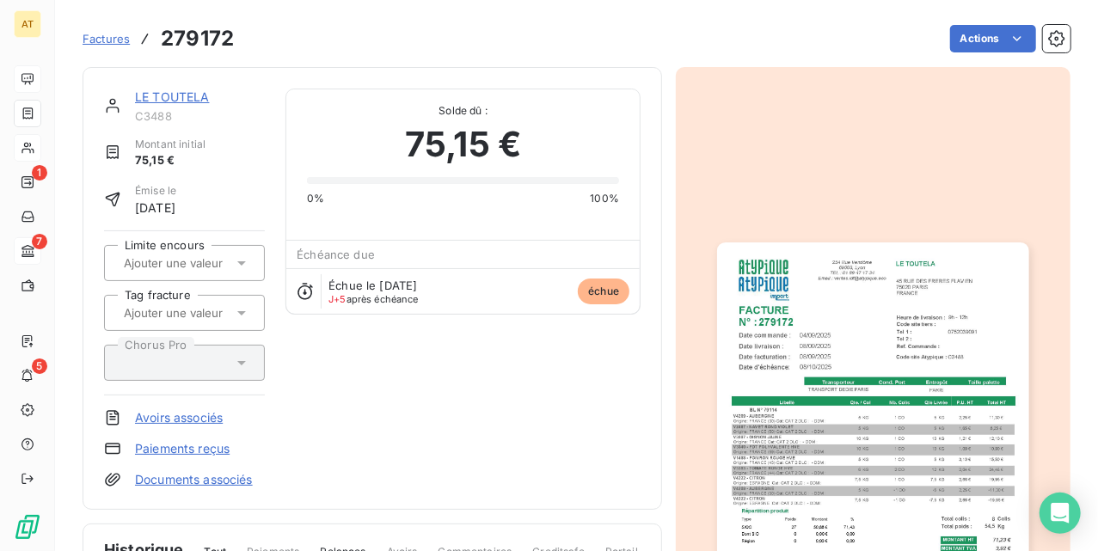
click at [201, 34] on h3 "279172" at bounding box center [197, 38] width 73 height 31
click at [477, 454] on div "LE TOUTELA C3488 Montant initial 75,15 € Émise le [DATE] Limite encours Tag fra…" at bounding box center [372, 289] width 537 height 400
drag, startPoint x: 502, startPoint y: 428, endPoint x: 407, endPoint y: 315, distance: 148.4
click at [501, 430] on div "LE TOUTELA C3488 Montant initial 75,15 € Émise le [DATE] Limite encours Tag fra…" at bounding box center [372, 289] width 537 height 400
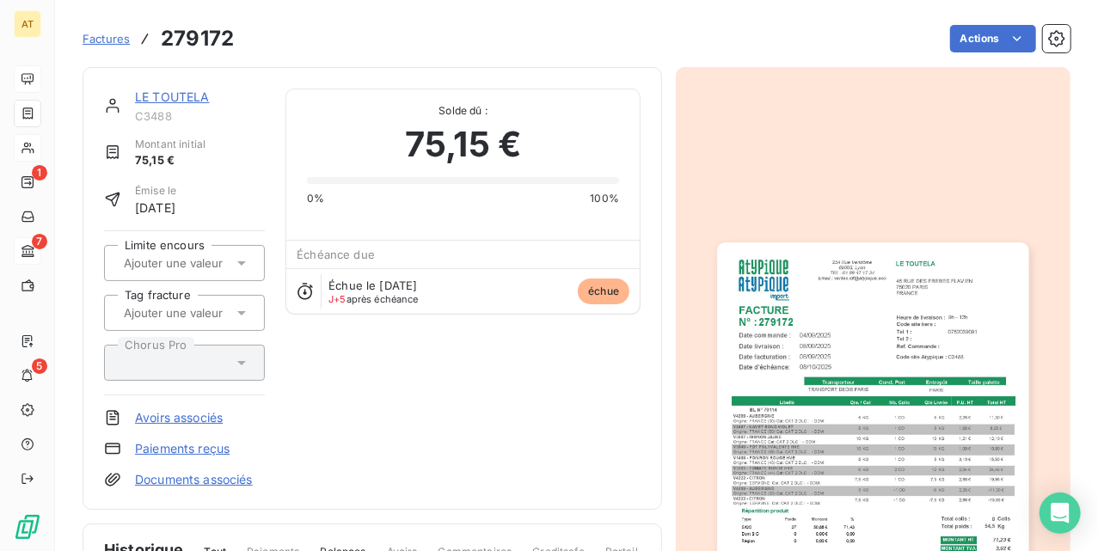
click at [217, 28] on h3 "279172" at bounding box center [197, 38] width 73 height 31
copy h3 "279172"
click at [482, 361] on div "LE TOUTELA C3488 Montant initial 75,15 € Émise le [DATE] Limite encours Tag fra…" at bounding box center [372, 289] width 537 height 400
click at [397, 348] on div "LE TOUTELA C3488 Montant initial 75,15 € Émise le [DATE] Limite encours Tag fra…" at bounding box center [372, 289] width 537 height 400
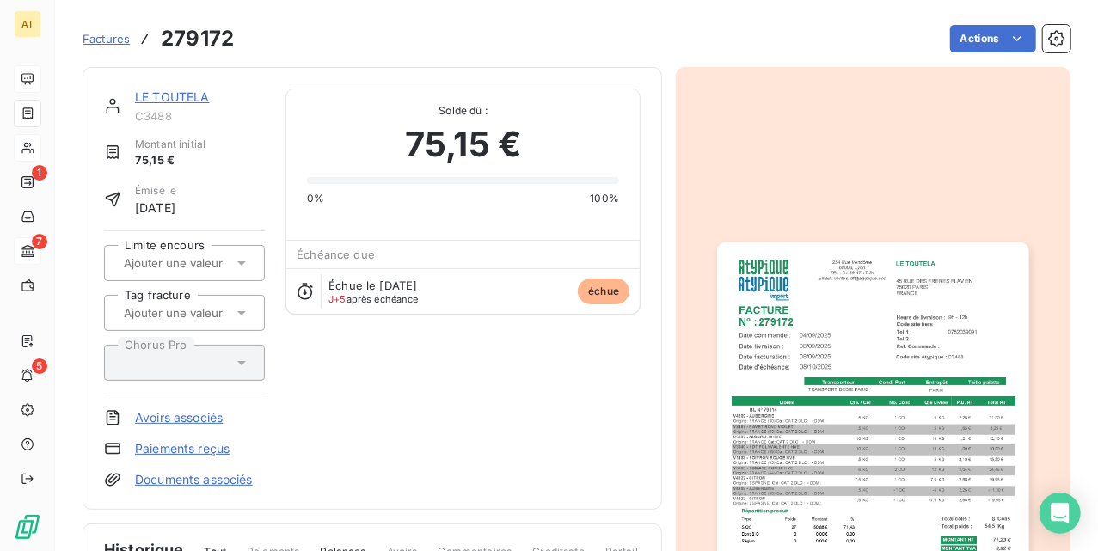
click at [196, 43] on h3 "279172" at bounding box center [197, 38] width 73 height 31
copy h3 "279172"
click at [650, 420] on div "LE TOUTELA C3488 Montant initial 75,15 € Émise le [DATE] Limite encours Tag fra…" at bounding box center [373, 288] width 580 height 443
click at [535, 334] on div "LE TOUTELA C3488 Montant initial 75,15 € Émise le [DATE] Limite encours Tag fra…" at bounding box center [372, 289] width 537 height 400
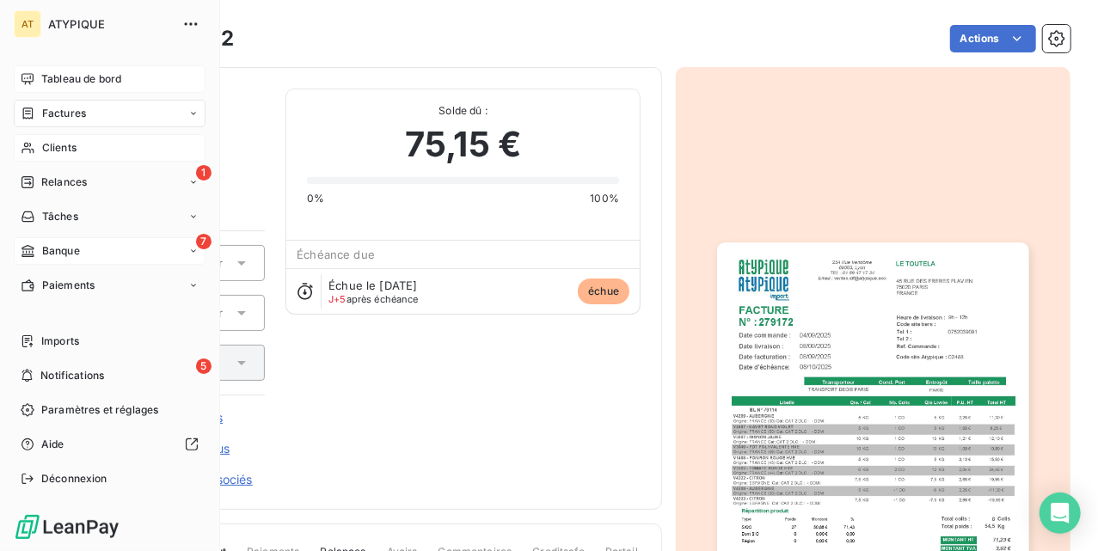
click at [31, 77] on icon at bounding box center [28, 78] width 12 height 11
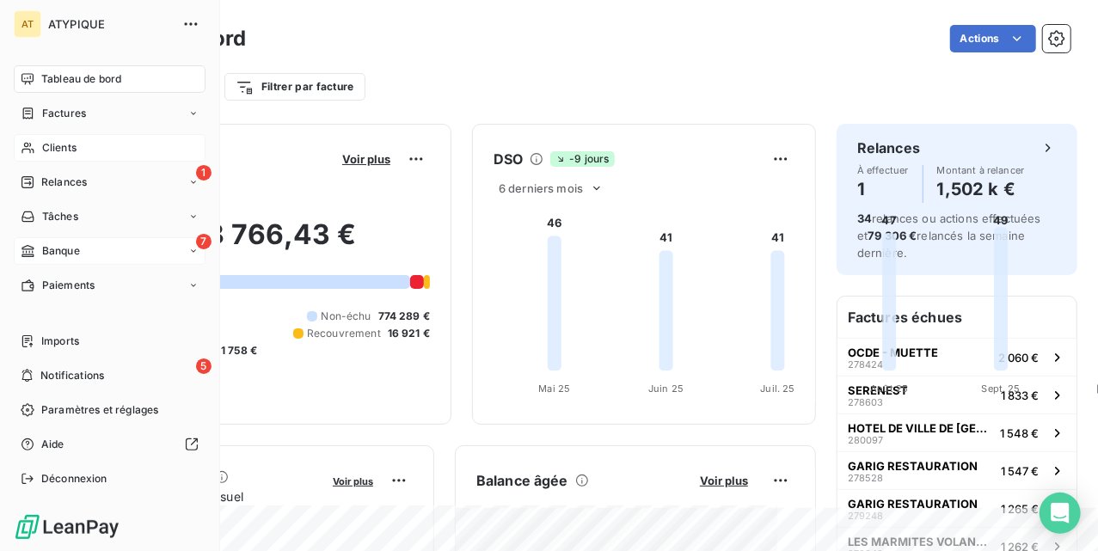
click at [80, 129] on nav "Tableau de bord Factures Clients 1 Relances Tâches 7 Banque Paiements" at bounding box center [110, 182] width 192 height 234
click at [89, 145] on div "Clients" at bounding box center [110, 148] width 192 height 28
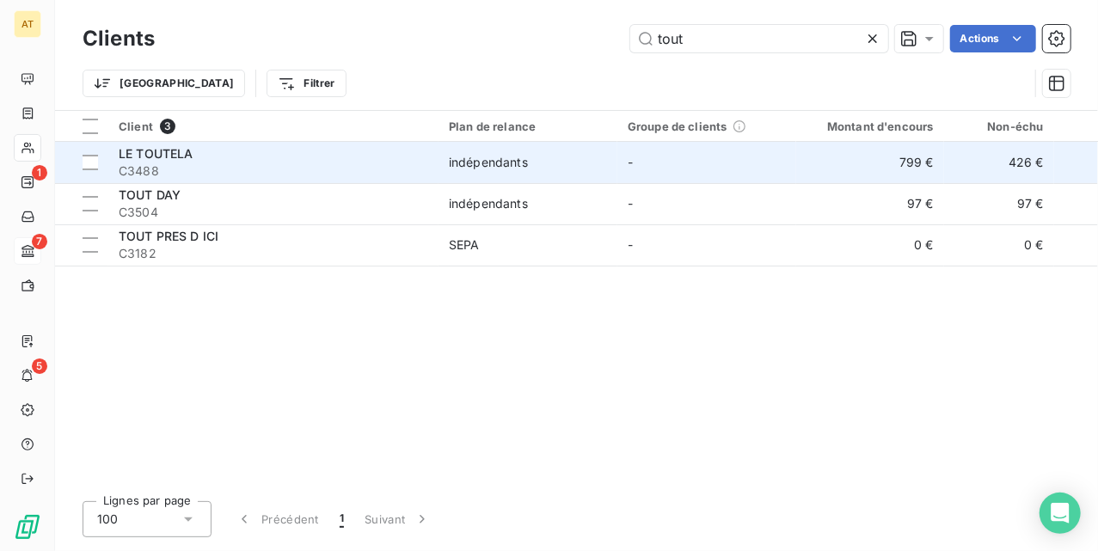
click at [238, 160] on div "LE TOUTELA" at bounding box center [274, 153] width 310 height 17
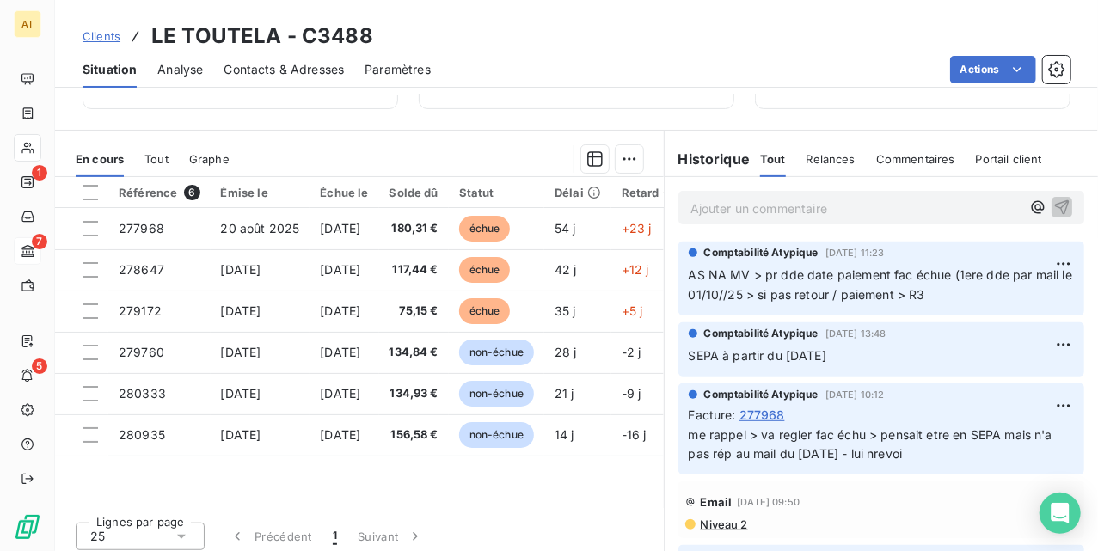
scroll to position [372, 0]
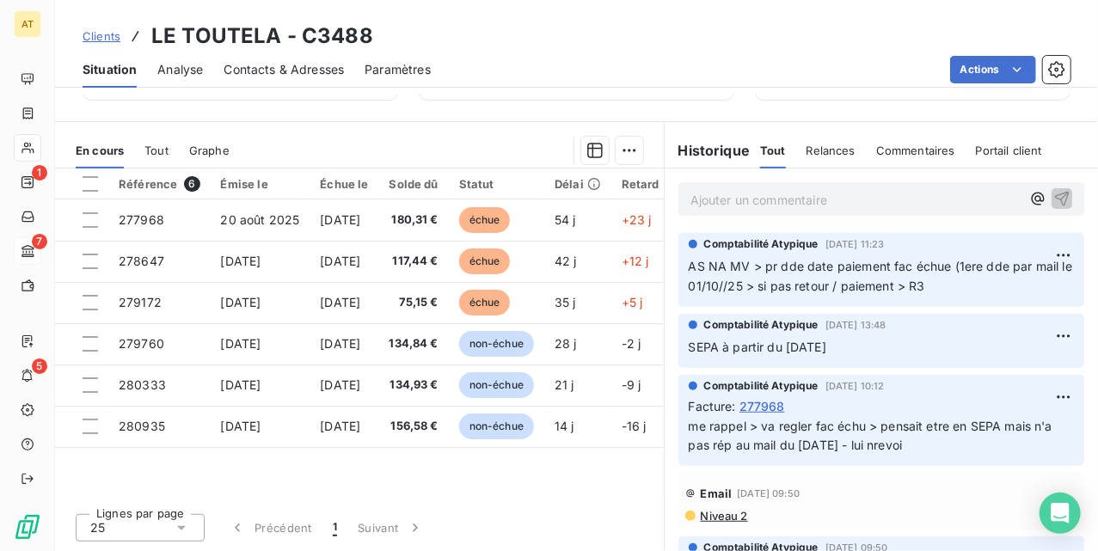
click at [516, 119] on div "Informations client Propriétés Client Tags clients Indépendant Encours client 7…" at bounding box center [576, 323] width 1043 height 457
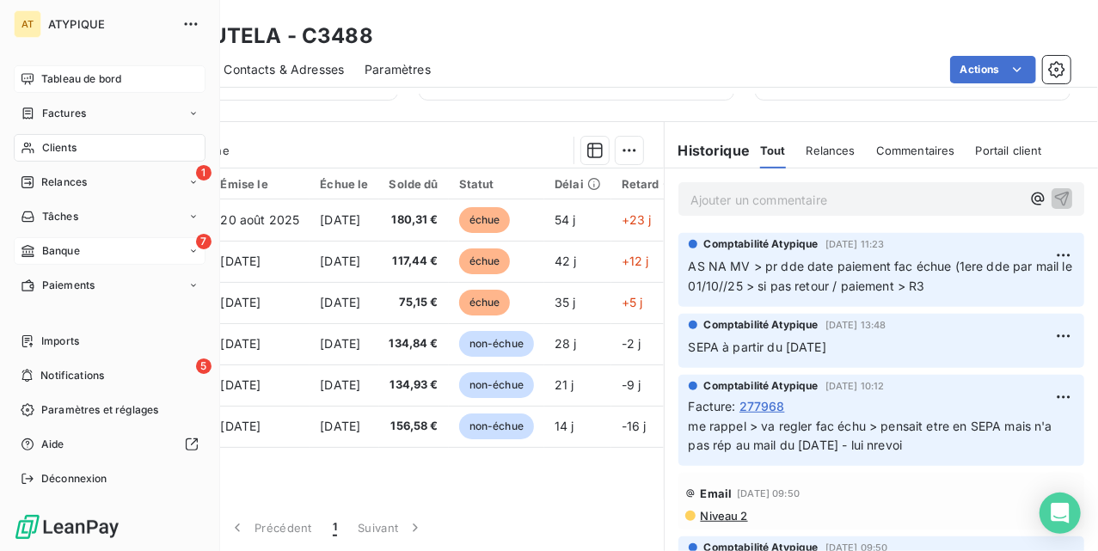
click at [53, 81] on span "Tableau de bord" at bounding box center [81, 78] width 80 height 15
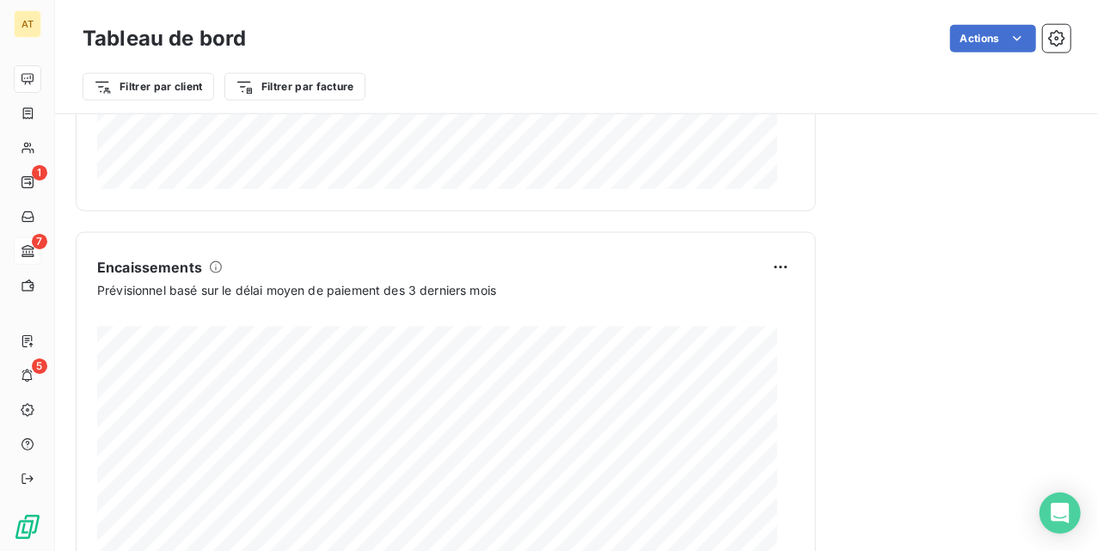
scroll to position [1034, 0]
